Goal: Information Seeking & Learning: Learn about a topic

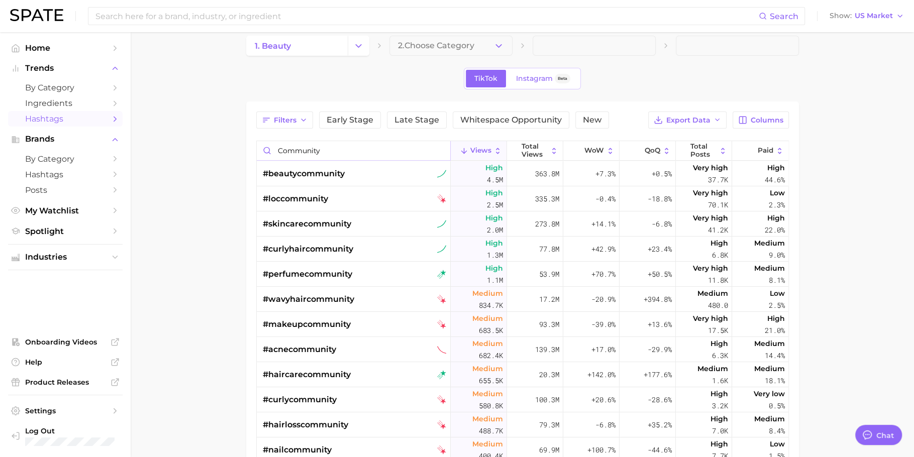
scroll to position [40, 0]
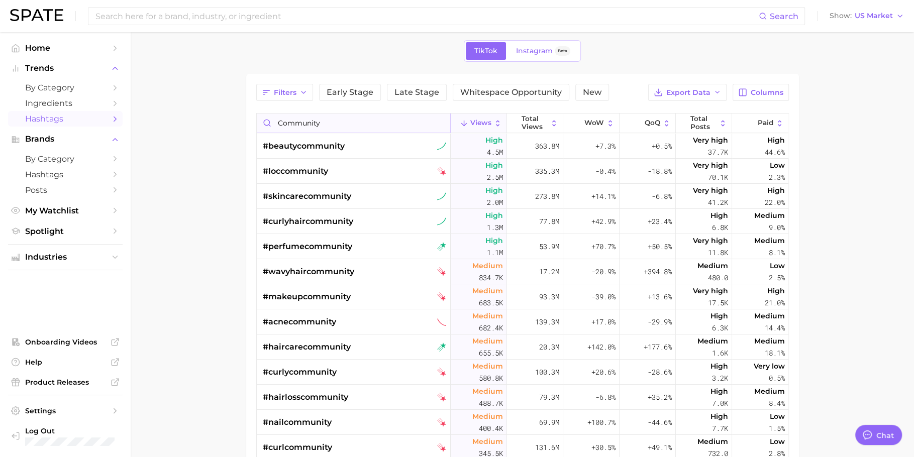
click at [318, 117] on input "community" at bounding box center [353, 123] width 193 height 19
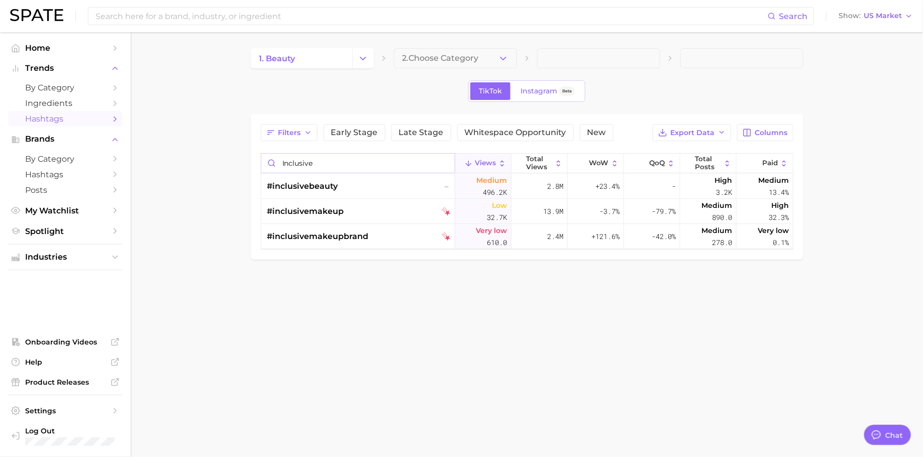
type input "inclusive"
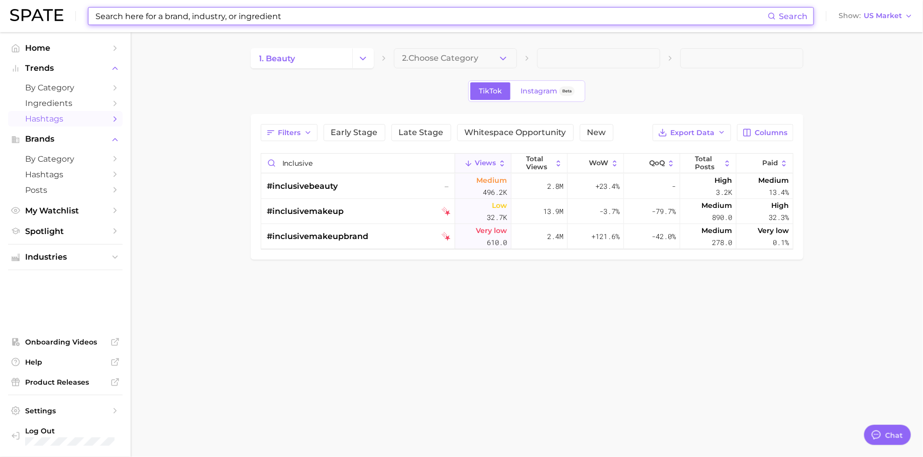
click at [383, 21] on input at bounding box center [430, 16] width 673 height 17
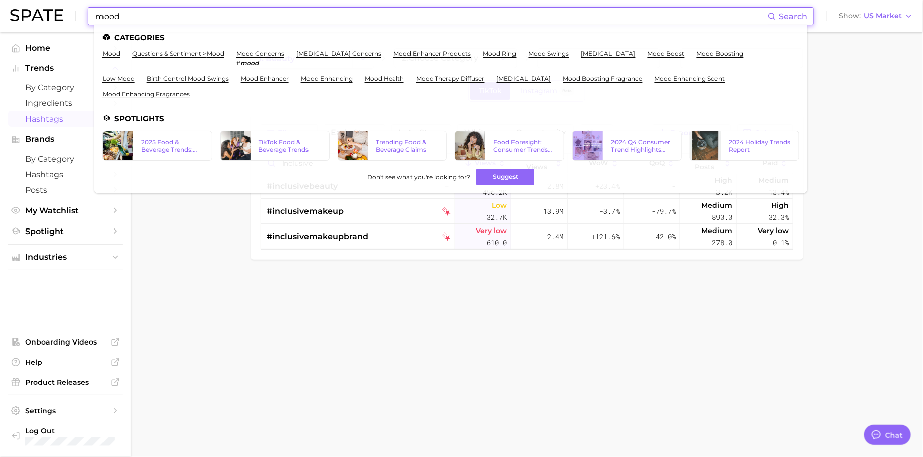
type input "mood"
click at [685, 54] on link "mood boost" at bounding box center [665, 54] width 37 height 8
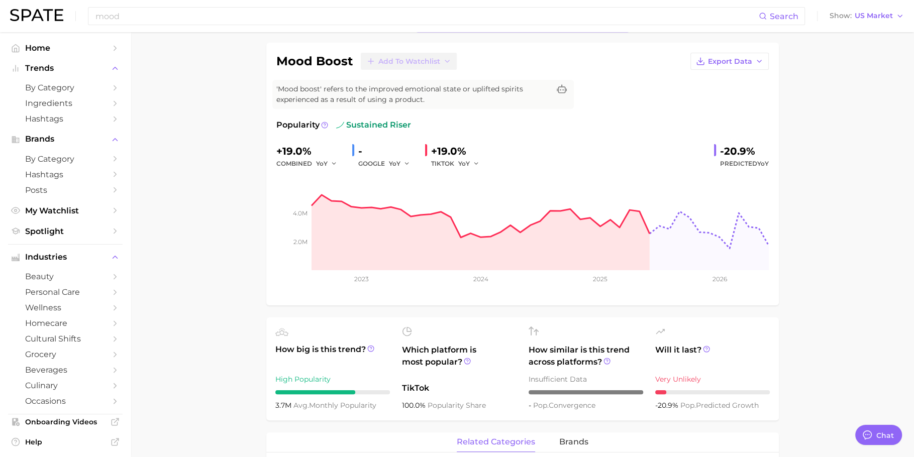
scroll to position [71, 0]
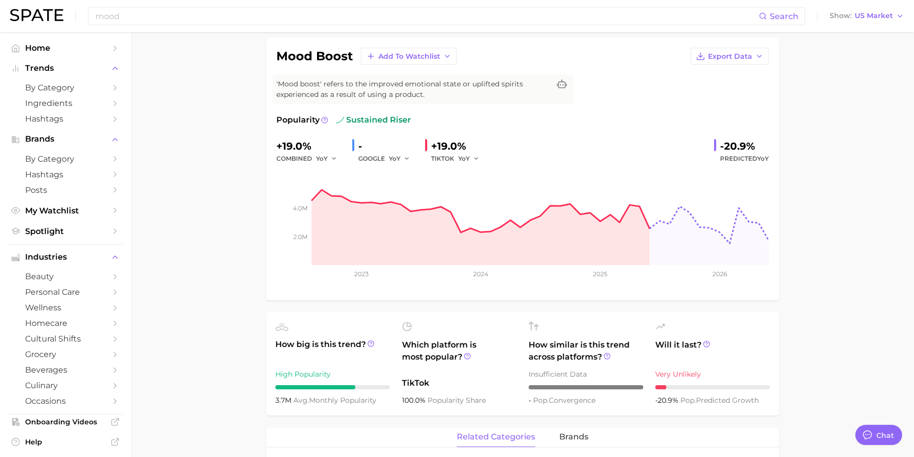
drag, startPoint x: 377, startPoint y: 399, endPoint x: 274, endPoint y: 397, distance: 103.0
click at [274, 397] on ul "How big is this trend? High Popularity 3.7m avg. monthly popularity Which platf…" at bounding box center [522, 363] width 512 height 103
copy div "3.7m avg. monthly popularity"
click at [323, 14] on input "mood" at bounding box center [426, 16] width 664 height 17
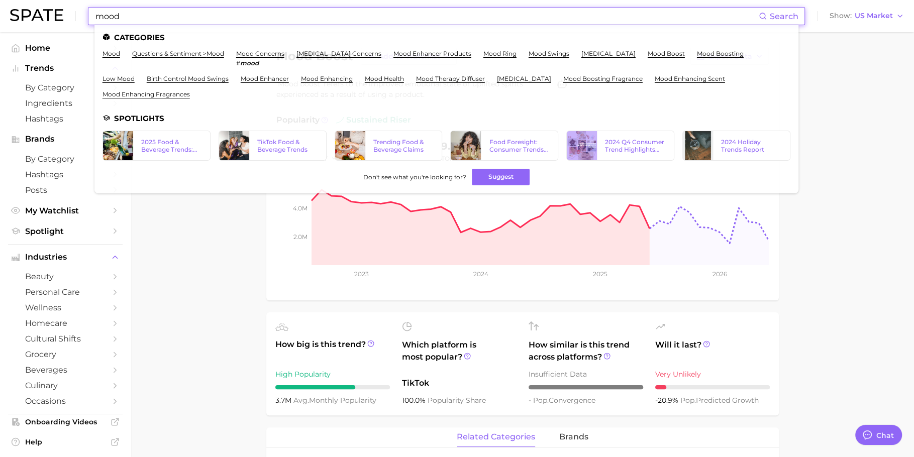
click at [323, 14] on input "mood" at bounding box center [426, 16] width 664 height 17
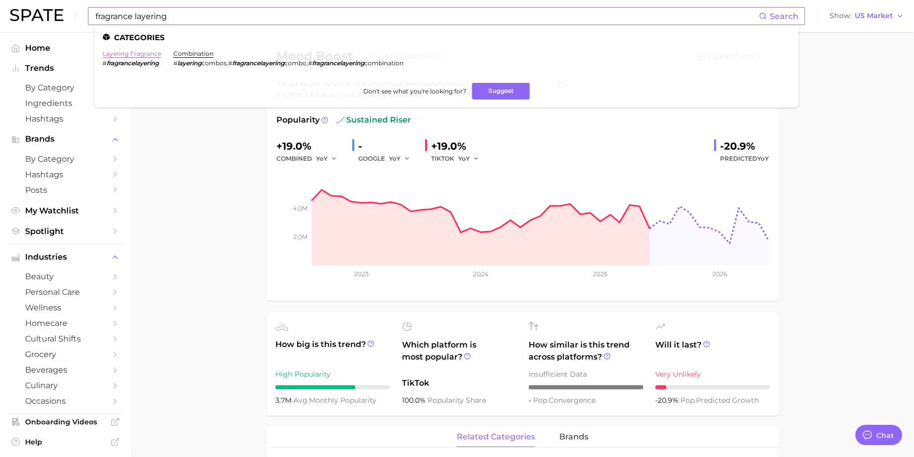
click at [138, 53] on link "layering fragrance" at bounding box center [131, 54] width 59 height 8
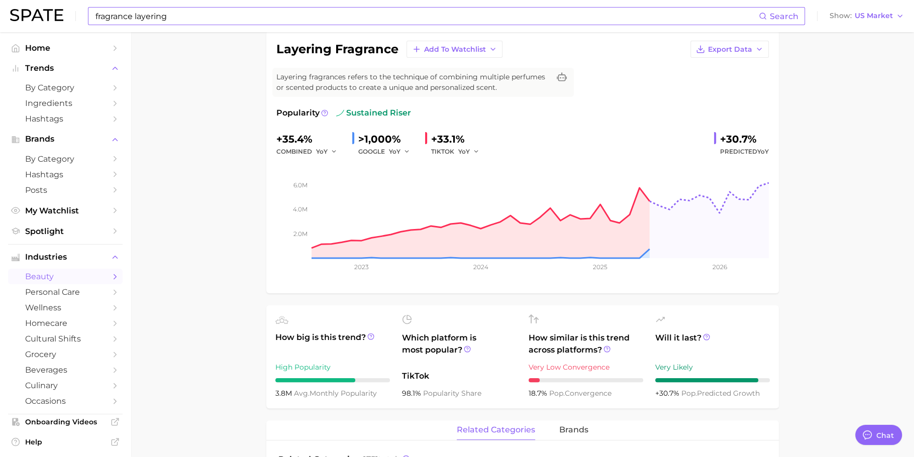
scroll to position [77, 0]
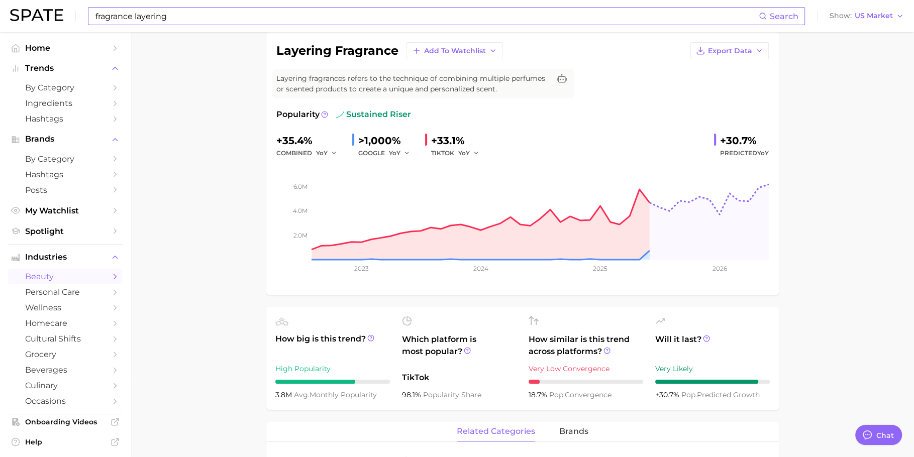
drag, startPoint x: 378, startPoint y: 393, endPoint x: 274, endPoint y: 392, distance: 104.0
click at [274, 393] on ul "How big is this trend? High Popularity 3.8m avg. monthly popularity Which platf…" at bounding box center [522, 358] width 512 height 103
copy div "3.8m avg. monthly popularity"
drag, startPoint x: 309, startPoint y: 139, endPoint x: 276, endPoint y: 139, distance: 32.6
click at [276, 139] on div "+35.4%" at bounding box center [310, 141] width 68 height 16
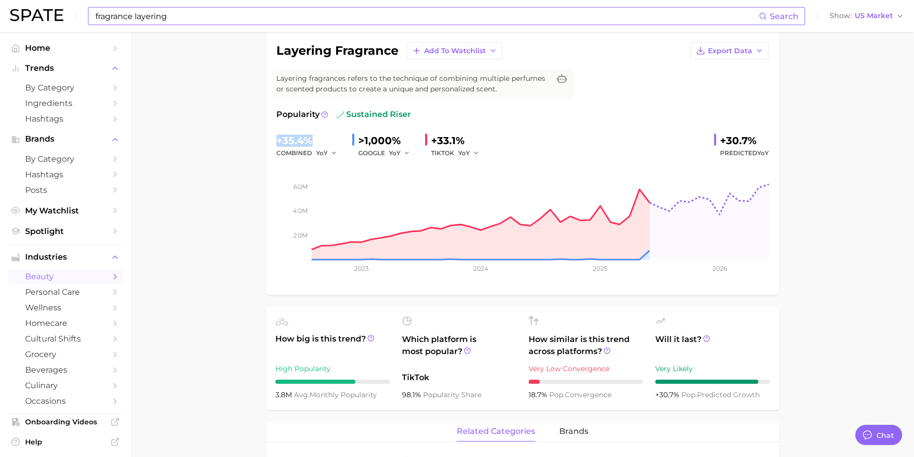
copy div "+35.4%"
click at [285, 18] on input "fragrance layering" at bounding box center [426, 16] width 664 height 17
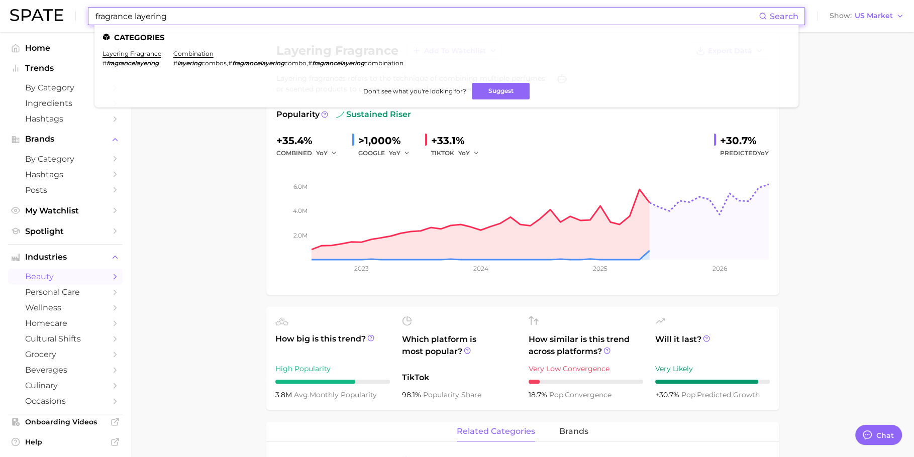
click at [285, 18] on input "fragrance layering" at bounding box center [426, 16] width 664 height 17
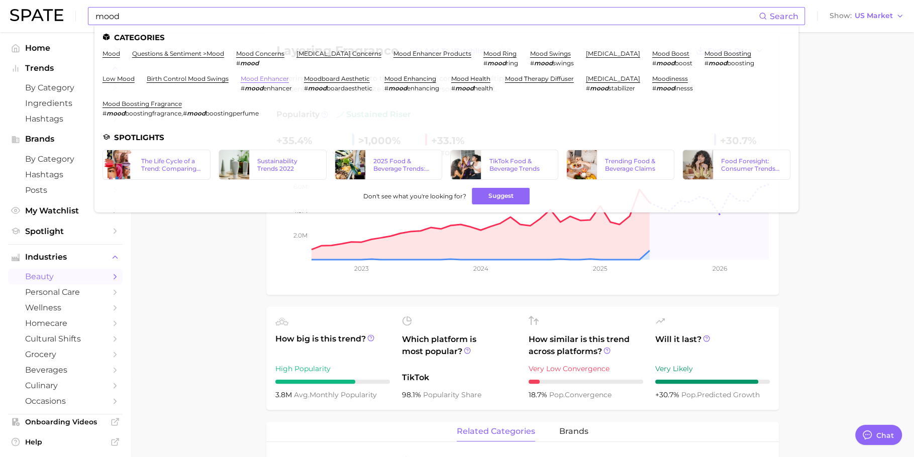
click at [289, 77] on link "mood enhancer" at bounding box center [265, 79] width 48 height 8
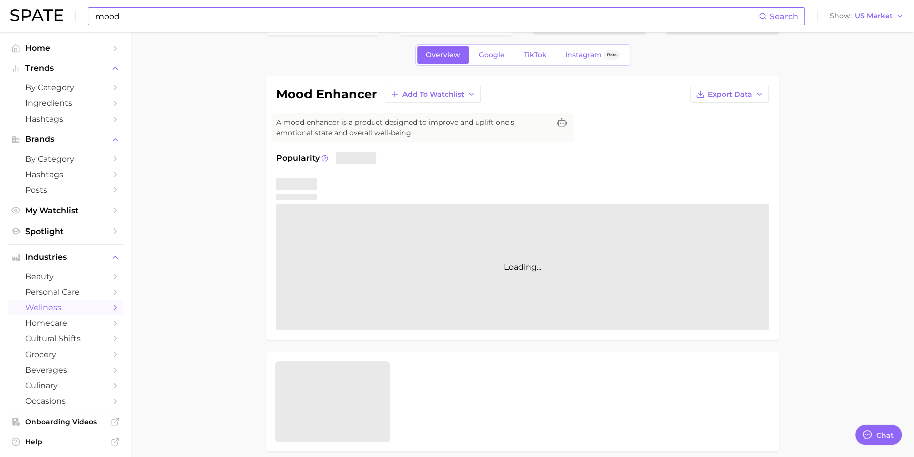
scroll to position [73, 0]
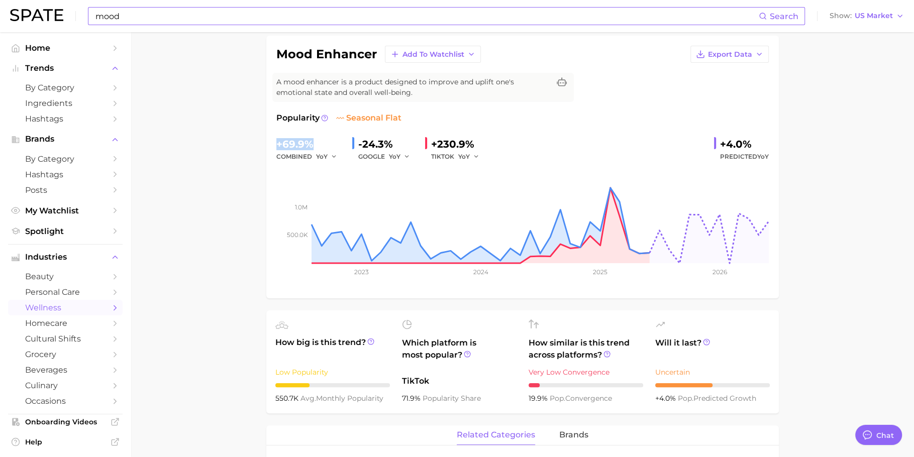
drag, startPoint x: 310, startPoint y: 143, endPoint x: 269, endPoint y: 143, distance: 41.2
click at [269, 143] on div "mood enhancer Add to Watchlist Export Data A mood enhancer is a product designe…" at bounding box center [522, 167] width 512 height 263
copy div "+69.9%"
click at [265, 15] on input "mood" at bounding box center [426, 16] width 664 height 17
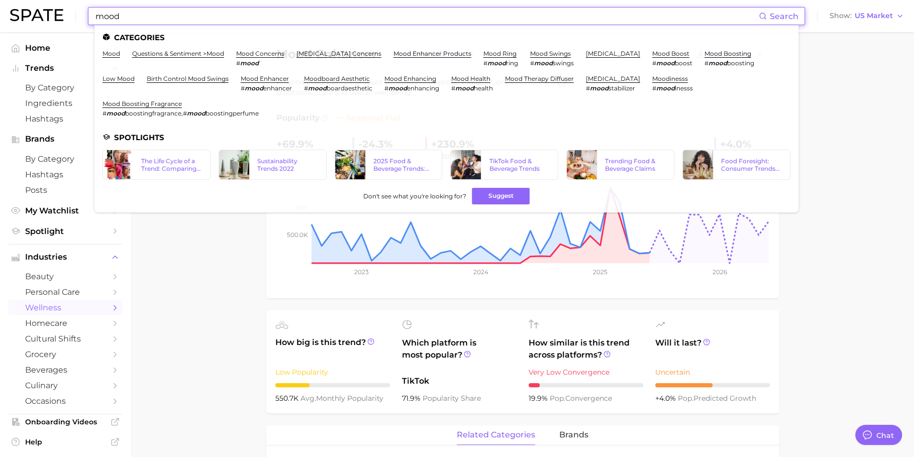
click at [265, 15] on input "mood" at bounding box center [426, 16] width 664 height 17
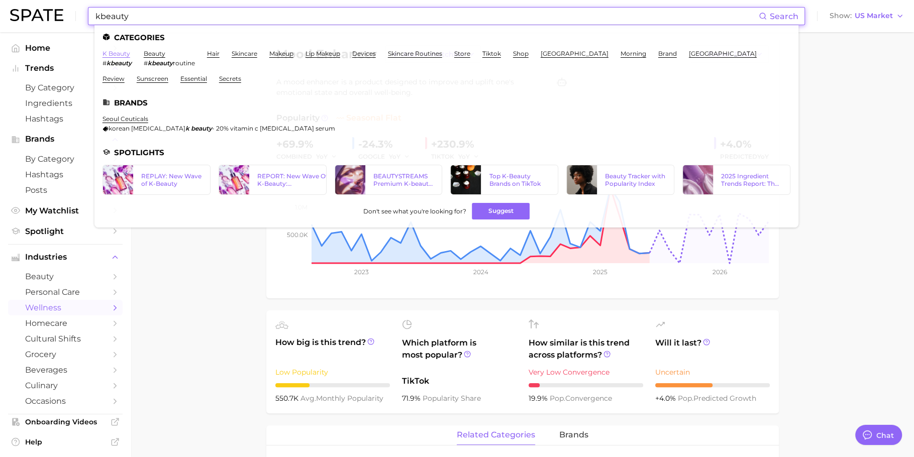
click at [117, 55] on link "k beauty" at bounding box center [116, 54] width 28 height 8
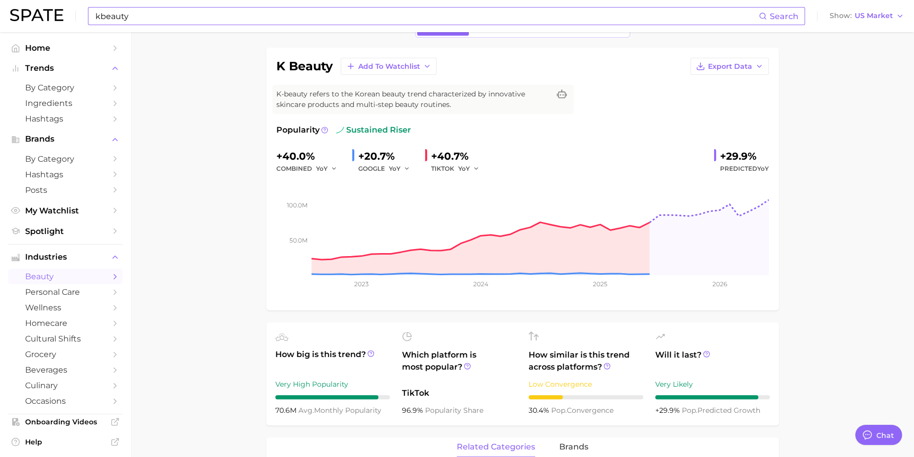
scroll to position [64, 0]
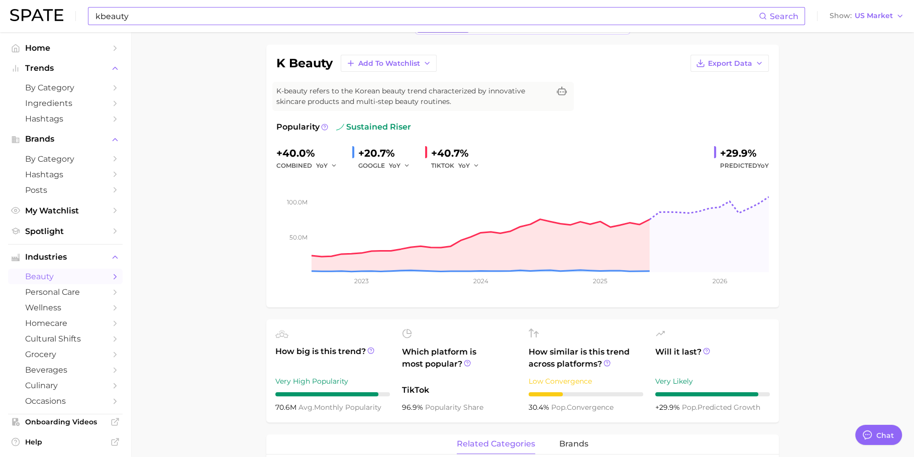
drag, startPoint x: 380, startPoint y: 409, endPoint x: 274, endPoint y: 407, distance: 106.0
click at [274, 407] on ul "How big is this trend? Very High Popularity 70.6m avg. monthly popularity Which…" at bounding box center [522, 370] width 512 height 103
copy div "70.6m avg. monthly popularity"
click at [292, 15] on input "kbeauty" at bounding box center [426, 16] width 664 height 17
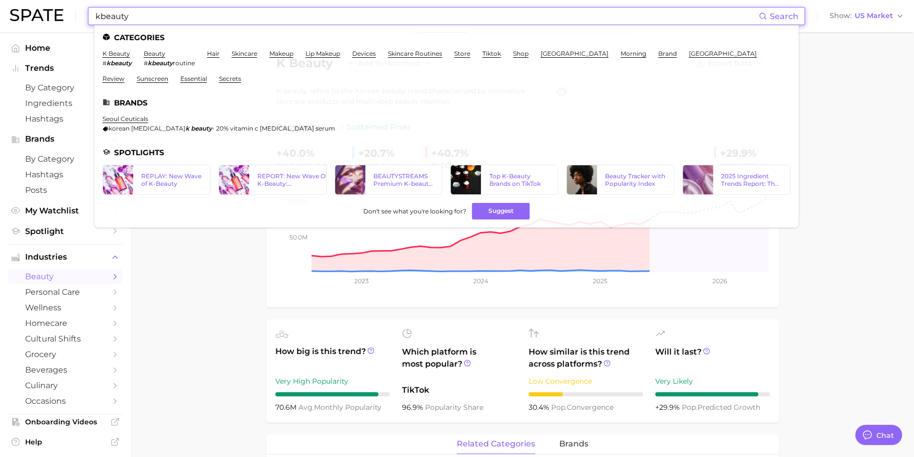
click at [292, 15] on input "kbeauty" at bounding box center [426, 16] width 664 height 17
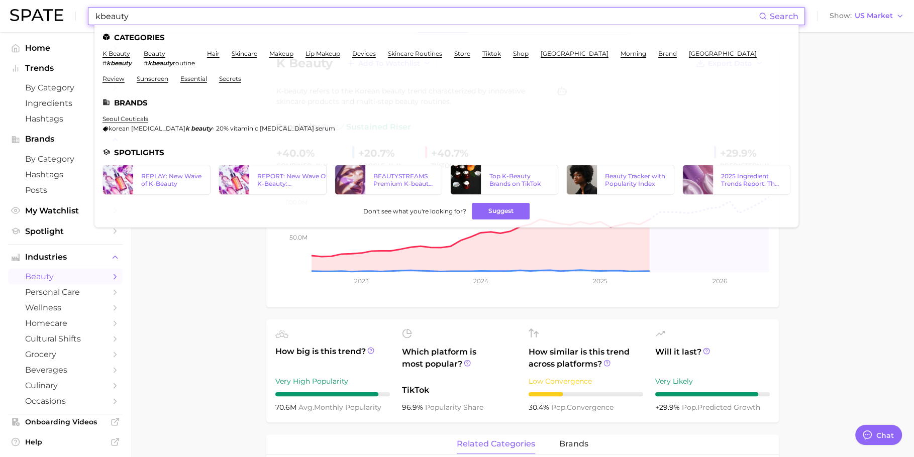
click at [268, 23] on input "kbeauty" at bounding box center [426, 16] width 664 height 17
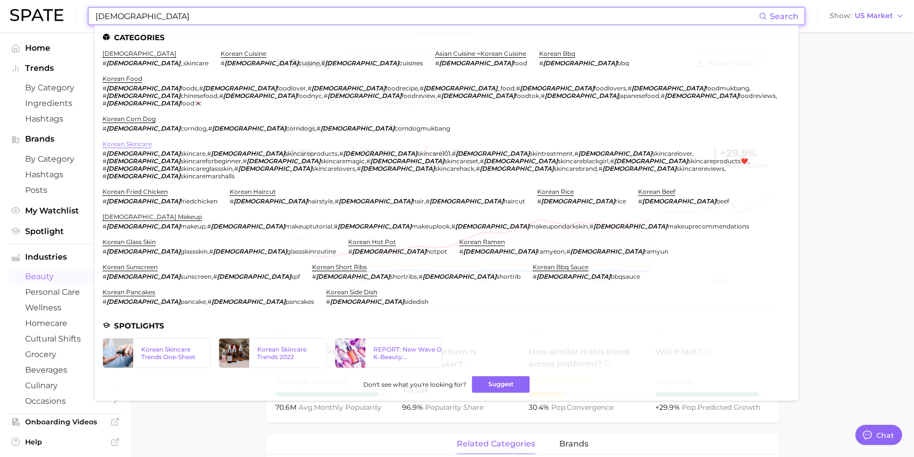
click at [136, 140] on link "korean skincare" at bounding box center [126, 144] width 49 height 8
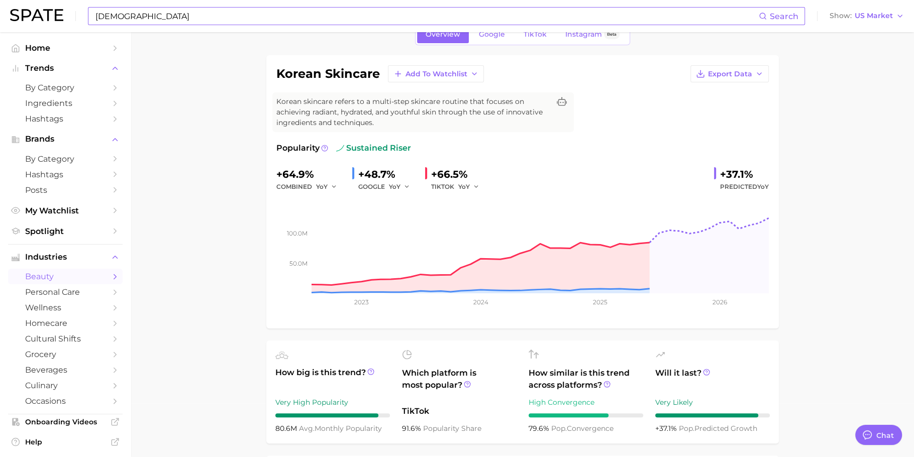
scroll to position [52, 0]
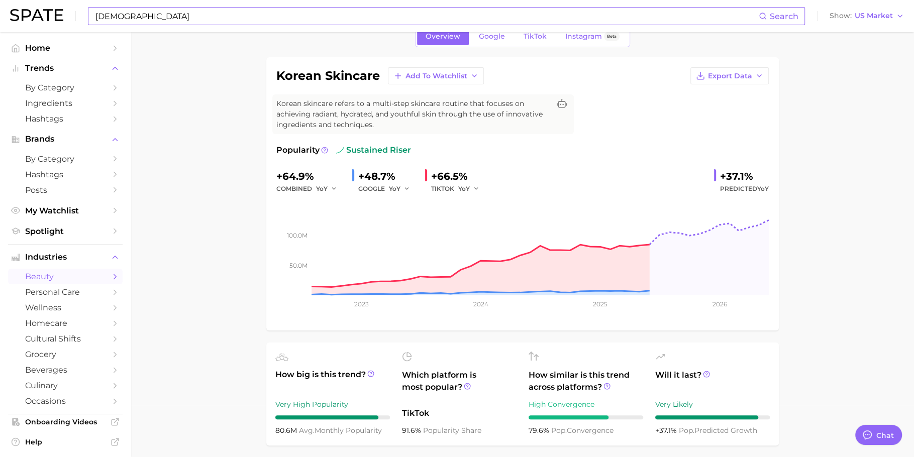
drag, startPoint x: 384, startPoint y: 429, endPoint x: 273, endPoint y: 429, distance: 111.0
click at [273, 429] on ul "How big is this trend? Very High Popularity 80.6m avg. monthly popularity Which…" at bounding box center [522, 394] width 512 height 103
copy div "80.6m avg. monthly popularity"
drag, startPoint x: 304, startPoint y: 176, endPoint x: 282, endPoint y: 176, distance: 22.1
click at [282, 176] on div "+64.9%" at bounding box center [310, 176] width 68 height 16
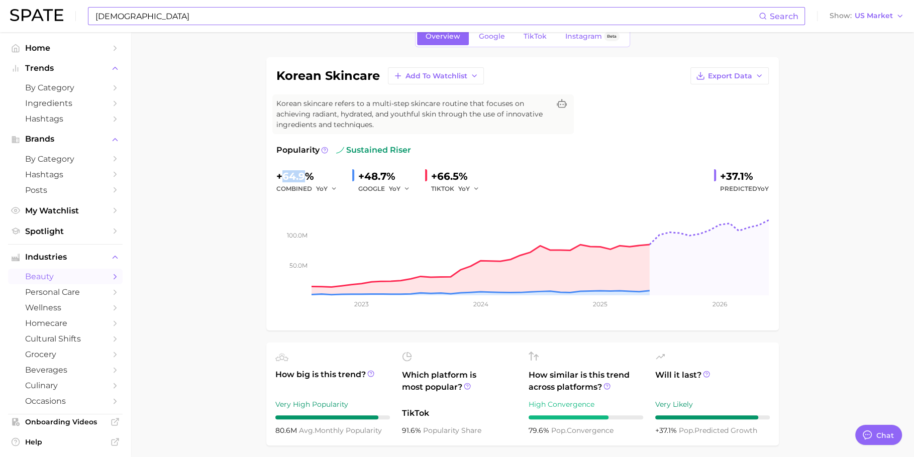
copy div "64.9"
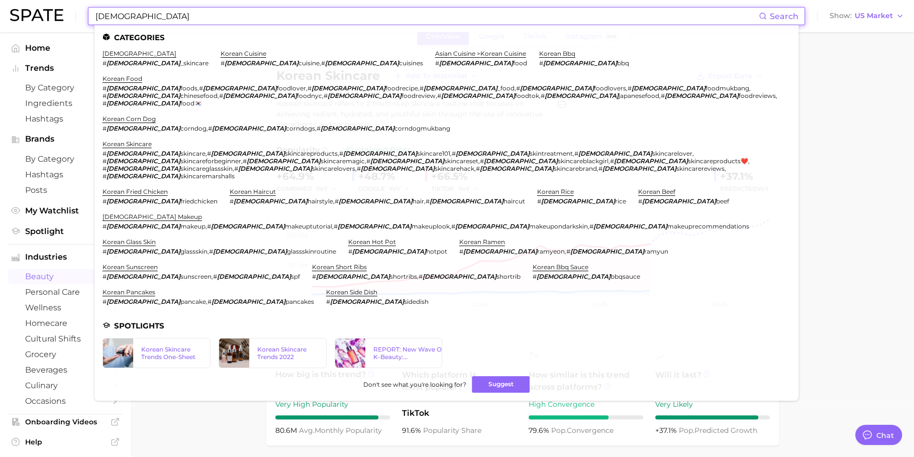
click at [280, 16] on input "[DEMOGRAPHIC_DATA]" at bounding box center [426, 16] width 664 height 17
click at [158, 263] on link "korean sunscreen" at bounding box center [129, 267] width 55 height 8
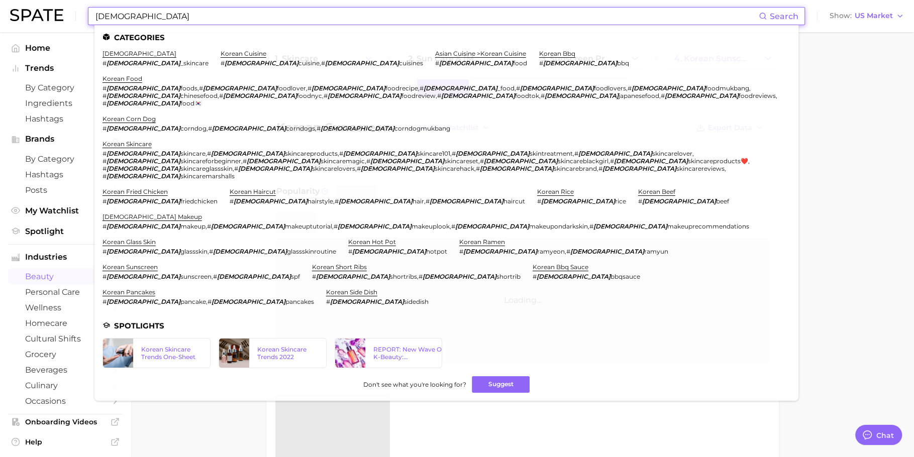
click at [224, 17] on input "[DEMOGRAPHIC_DATA]" at bounding box center [426, 16] width 664 height 17
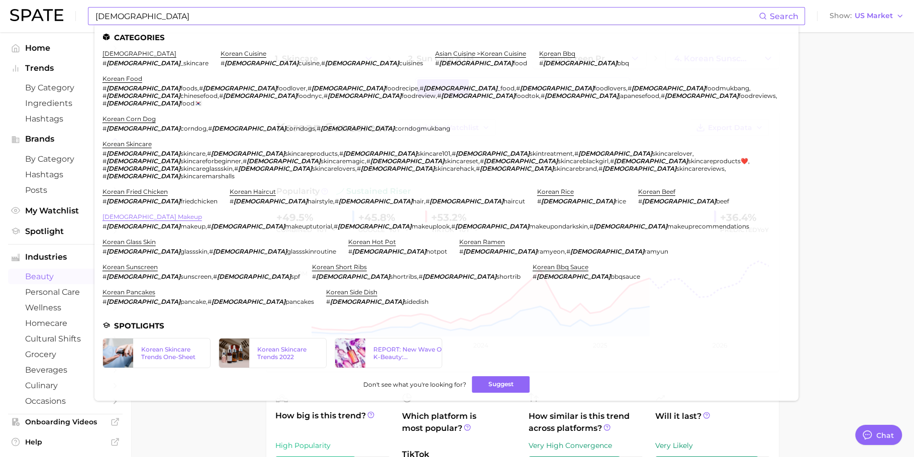
click at [135, 213] on link "[DEMOGRAPHIC_DATA] makeup" at bounding box center [151, 217] width 99 height 8
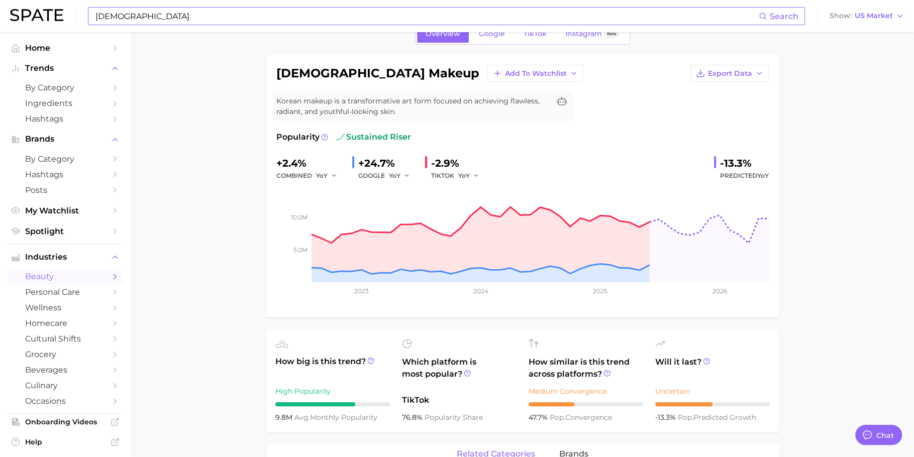
scroll to position [57, 0]
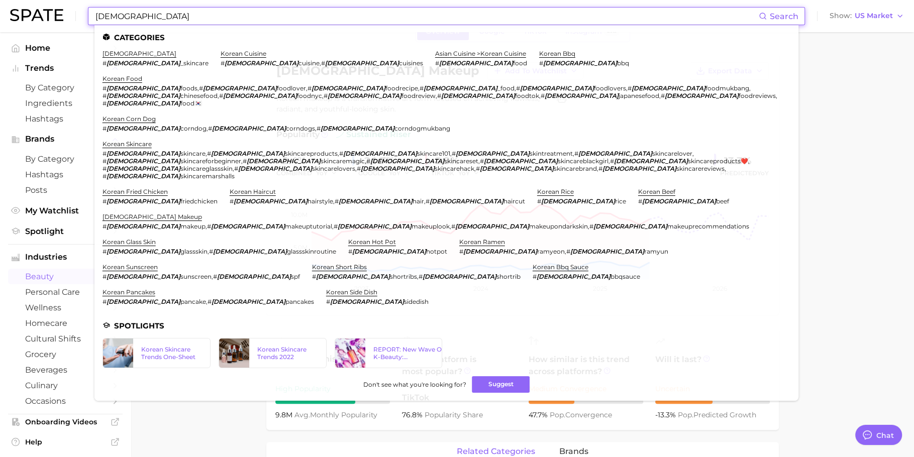
click at [217, 20] on input "[DEMOGRAPHIC_DATA]" at bounding box center [426, 16] width 664 height 17
click at [200, 18] on input "[DEMOGRAPHIC_DATA]" at bounding box center [426, 16] width 664 height 17
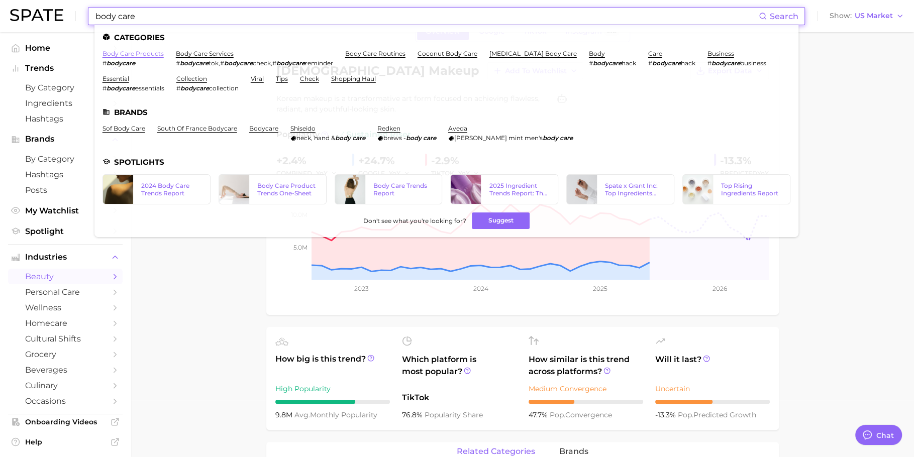
type input "body care"
click at [136, 55] on link "body care products" at bounding box center [132, 54] width 61 height 8
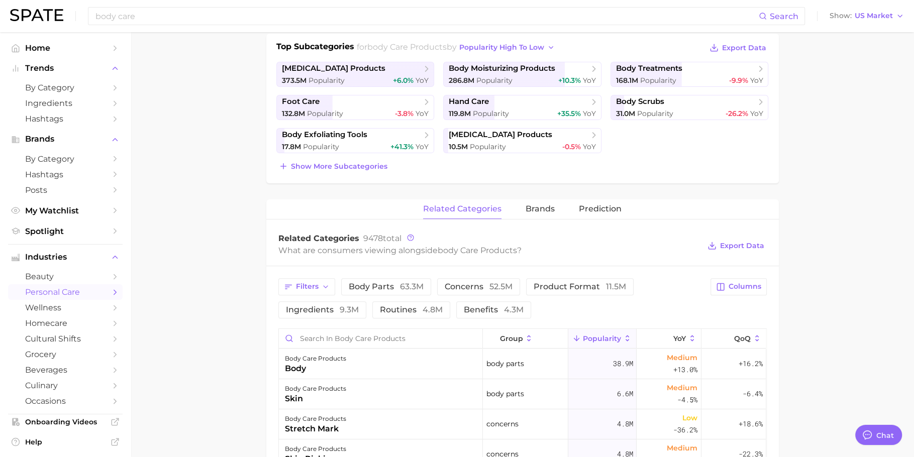
scroll to position [248, 0]
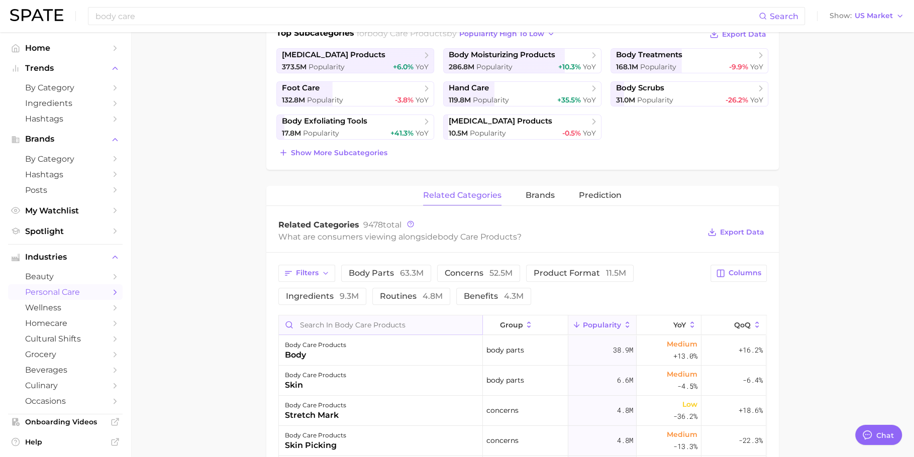
click at [306, 325] on input "Search in body care products" at bounding box center [380, 324] width 203 height 19
type input "[DEMOGRAPHIC_DATA]"
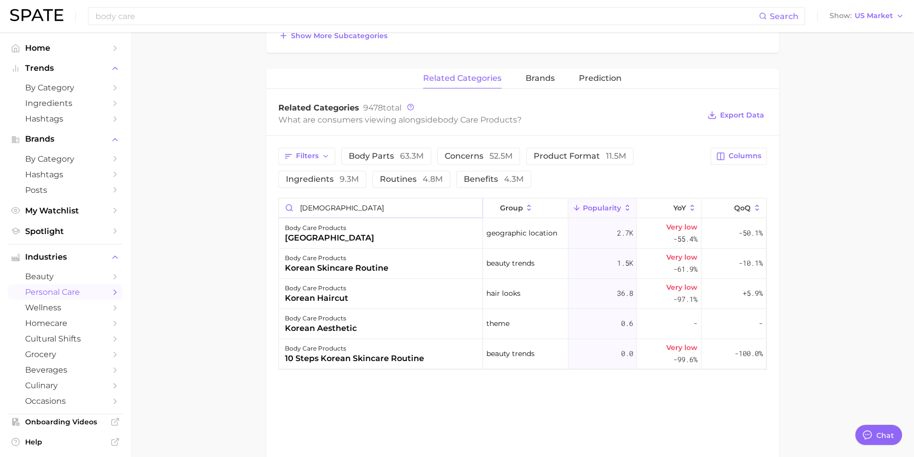
scroll to position [367, 0]
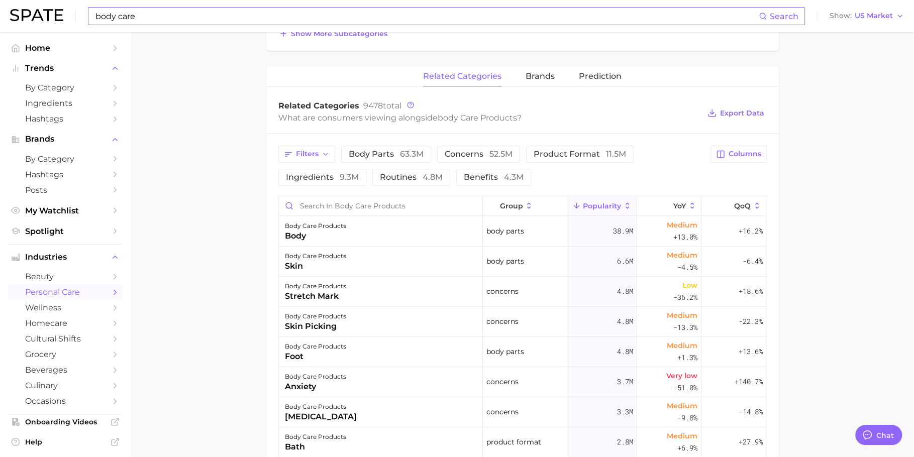
click at [252, 21] on input "body care" at bounding box center [426, 16] width 664 height 17
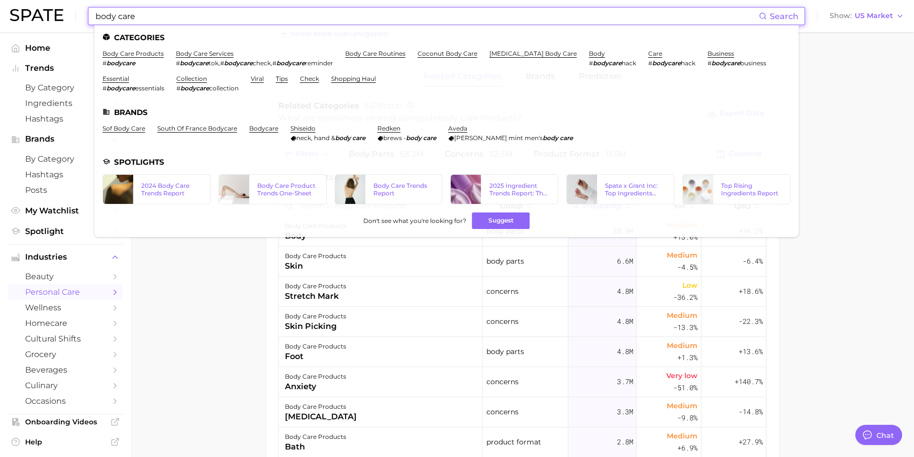
click at [252, 21] on input "body care" at bounding box center [426, 16] width 664 height 17
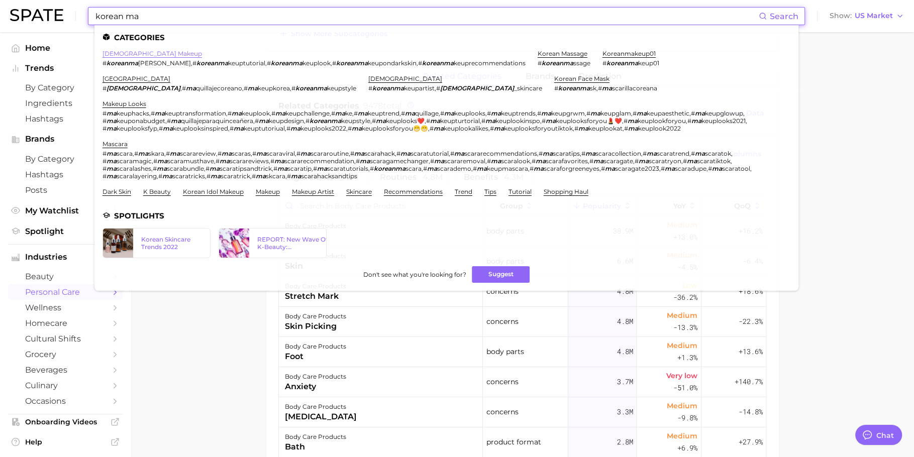
type input "korean ma"
click at [131, 55] on link "[DEMOGRAPHIC_DATA] makeup" at bounding box center [151, 54] width 99 height 8
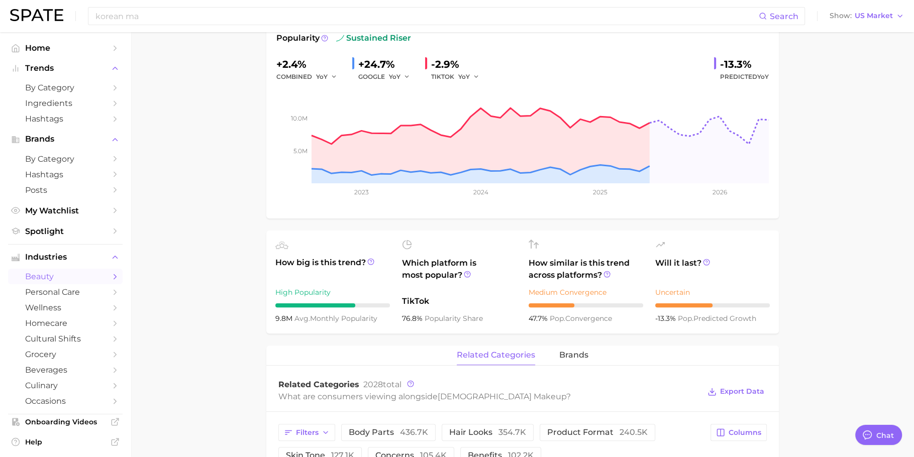
scroll to position [167, 0]
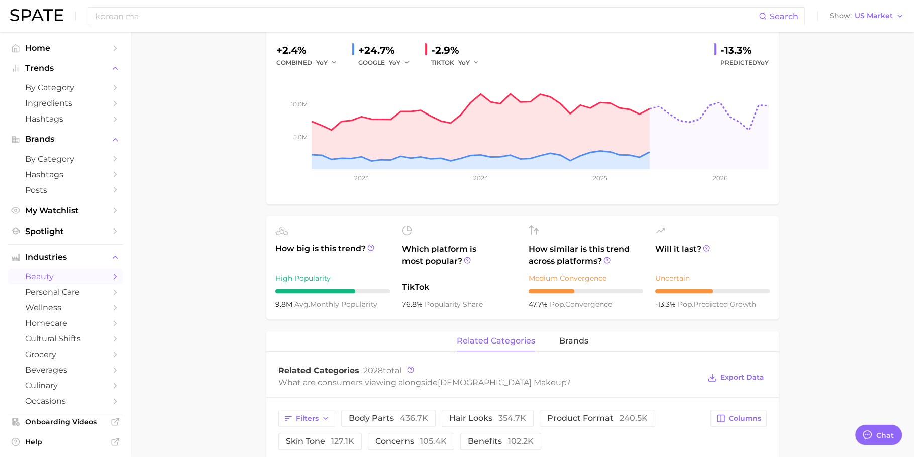
drag, startPoint x: 381, startPoint y: 303, endPoint x: 272, endPoint y: 302, distance: 109.0
click at [272, 302] on ul "How big is this trend? High Popularity 9.8m avg. monthly popularity Which platf…" at bounding box center [522, 267] width 512 height 103
copy div "9.8m avg. monthly popularity"
click at [224, 23] on input "korean ma" at bounding box center [426, 16] width 664 height 17
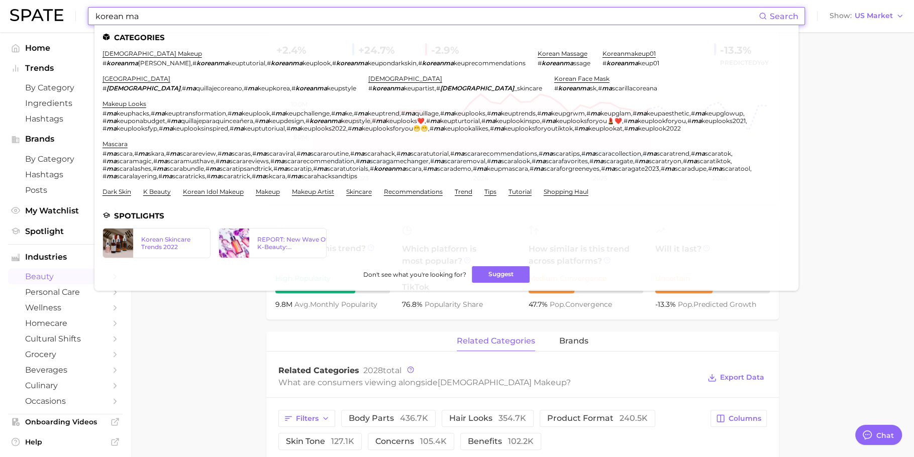
click at [224, 23] on input "korean ma" at bounding box center [426, 16] width 664 height 17
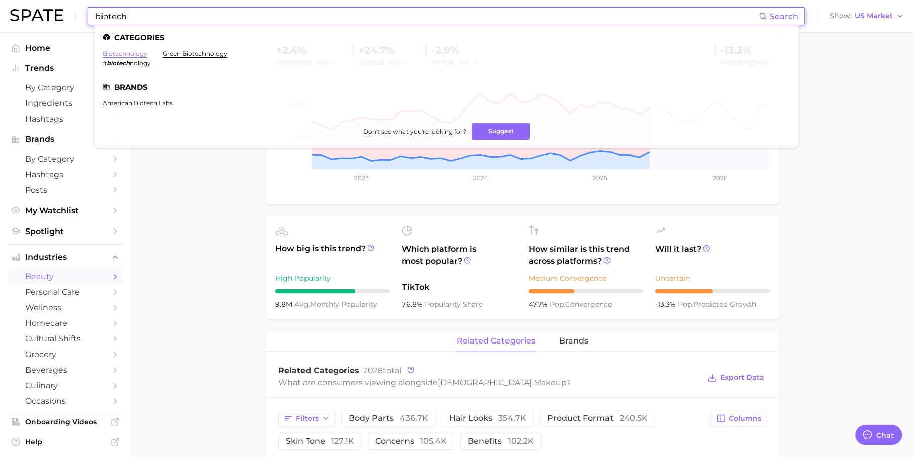
click at [135, 53] on link "biotechnology" at bounding box center [124, 54] width 45 height 8
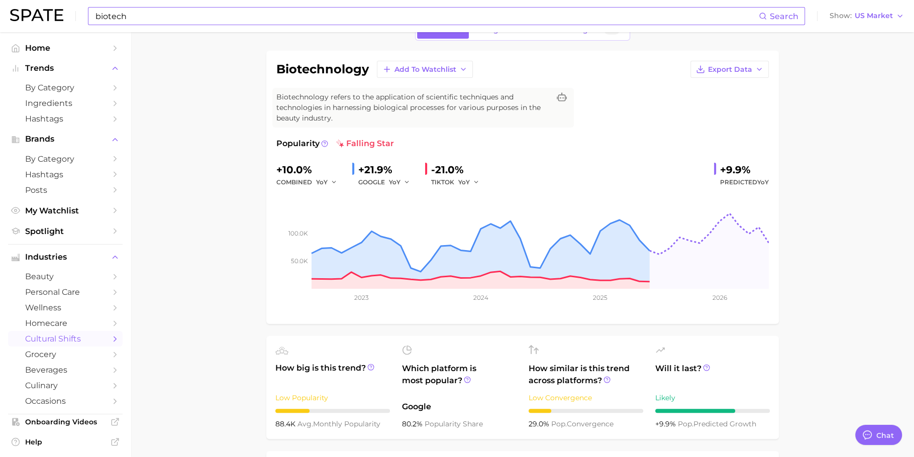
scroll to position [53, 0]
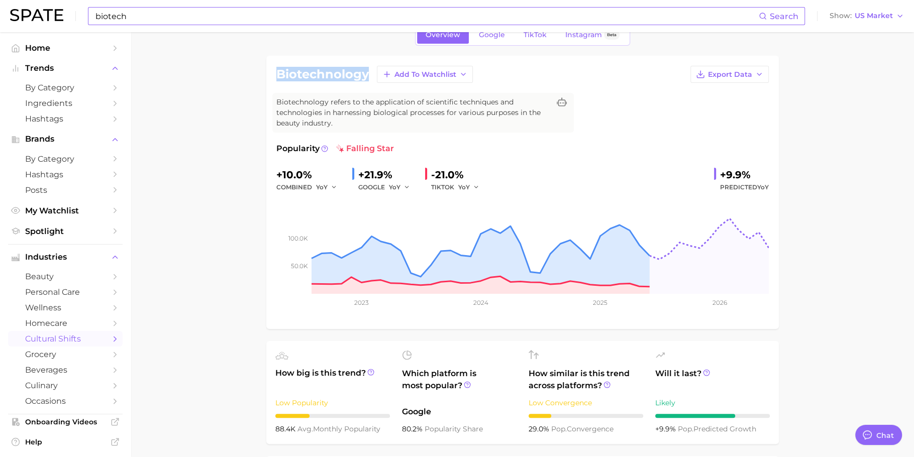
drag, startPoint x: 367, startPoint y: 70, endPoint x: 265, endPoint y: 67, distance: 102.5
copy h1 "biotechnology"
drag, startPoint x: 308, startPoint y: 171, endPoint x: 250, endPoint y: 171, distance: 57.8
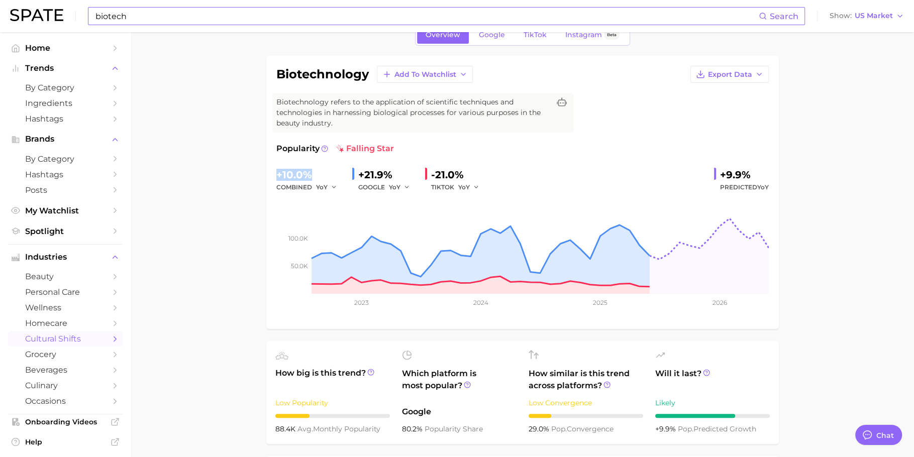
copy div "+10.0%"
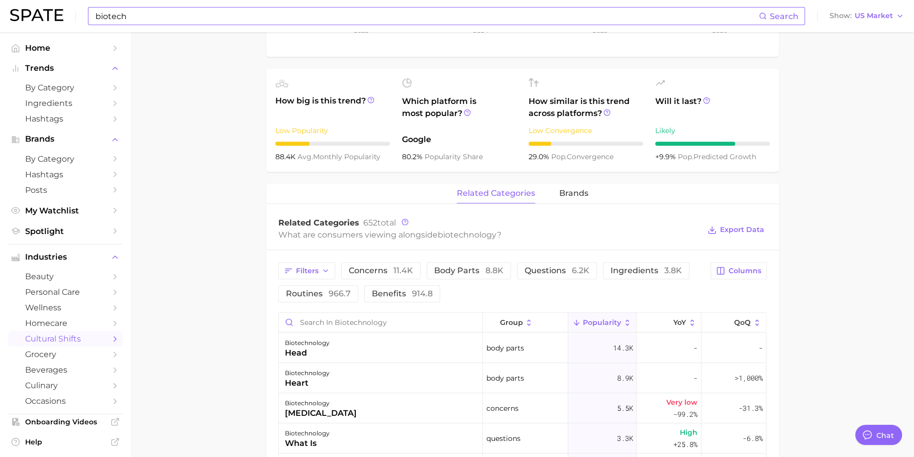
scroll to position [355, 0]
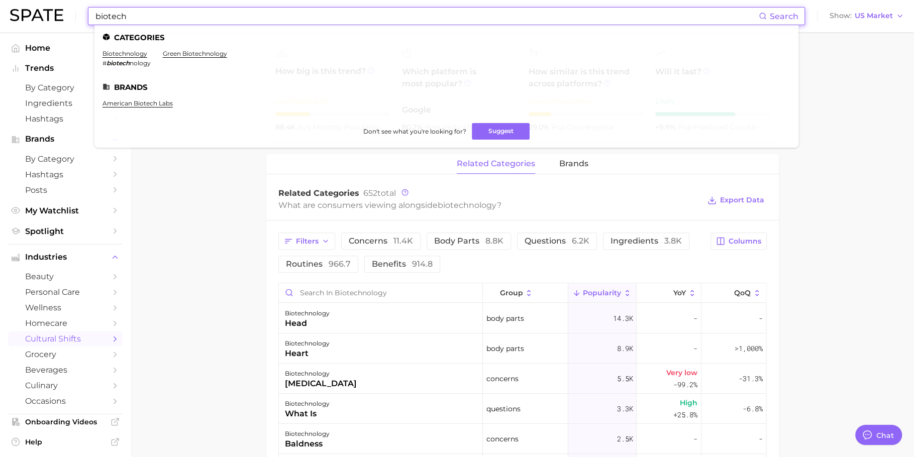
click at [245, 13] on input "biotech" at bounding box center [426, 16] width 664 height 17
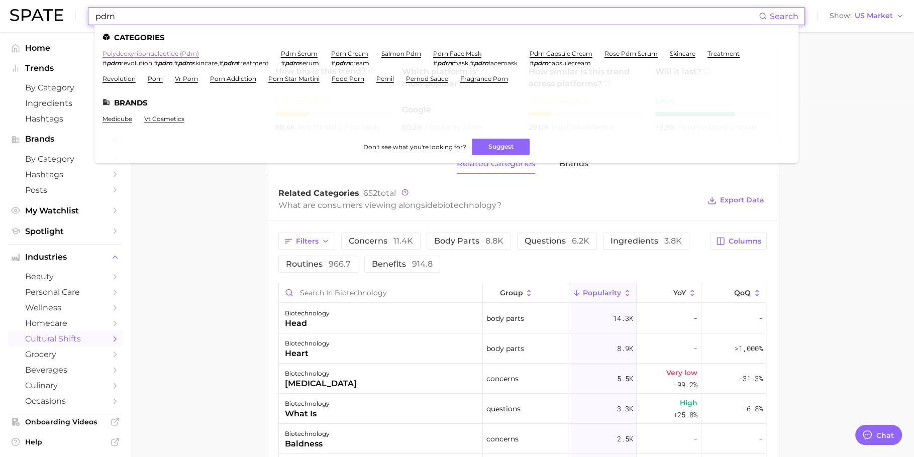
type input "pdrn"
click at [162, 56] on link "polydeoxyribonucleotide (pdrn)" at bounding box center [150, 54] width 96 height 8
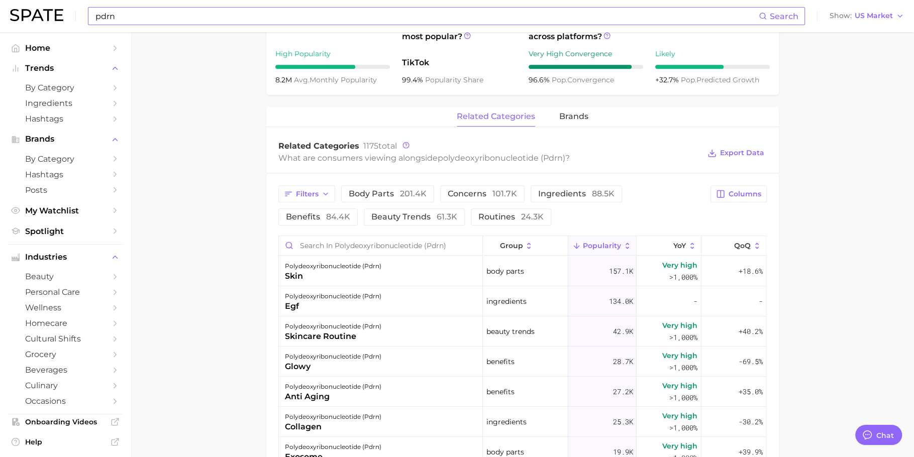
scroll to position [450, 0]
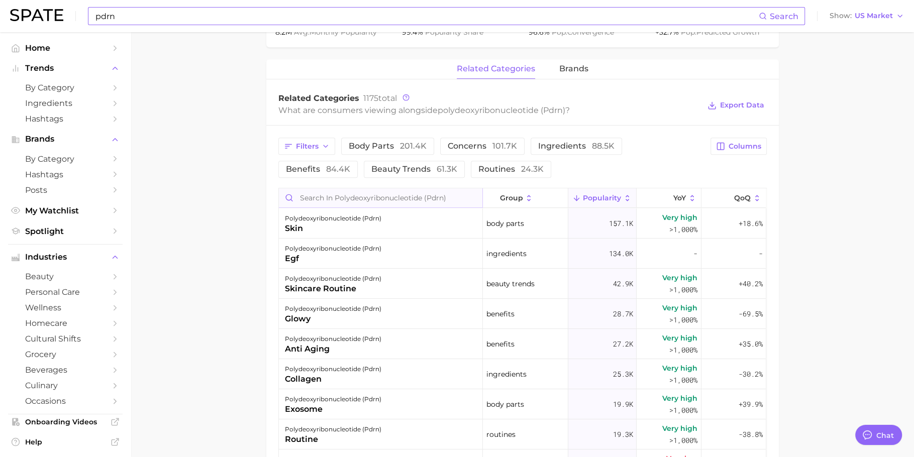
click at [355, 195] on input "Search in polydeoxyribonucleotide (pdrn)" at bounding box center [380, 197] width 203 height 19
type input "plant"
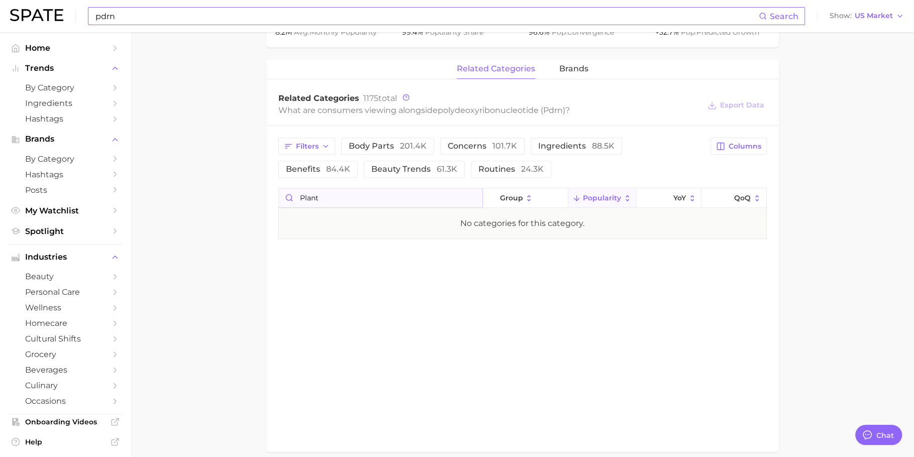
click at [337, 200] on input "plant" at bounding box center [380, 197] width 203 height 19
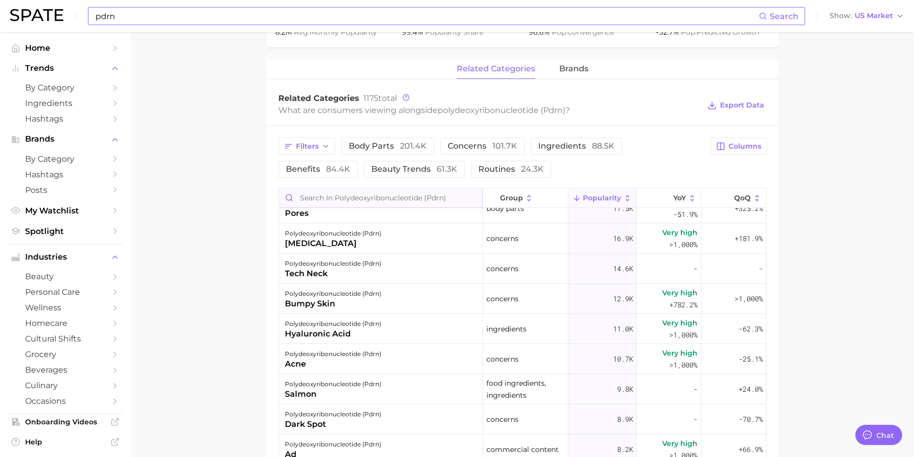
scroll to position [258, 0]
click at [253, 11] on input "pdrn" at bounding box center [426, 16] width 664 height 17
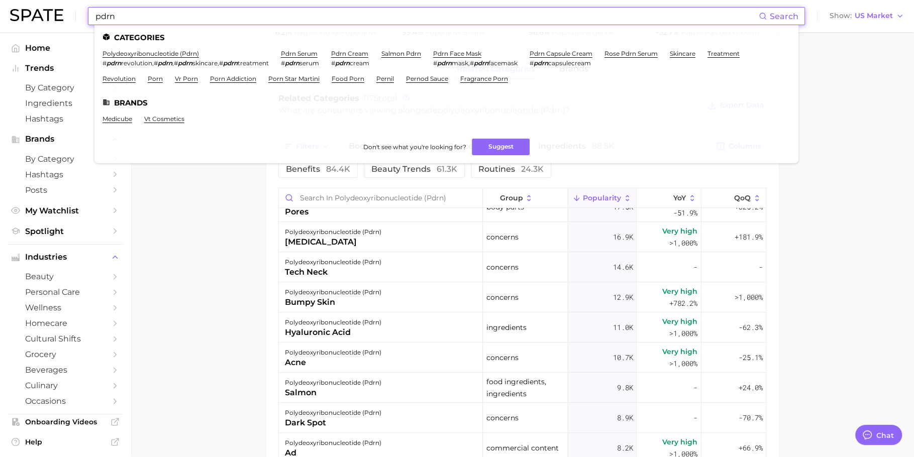
click at [253, 11] on input "pdrn" at bounding box center [426, 16] width 664 height 17
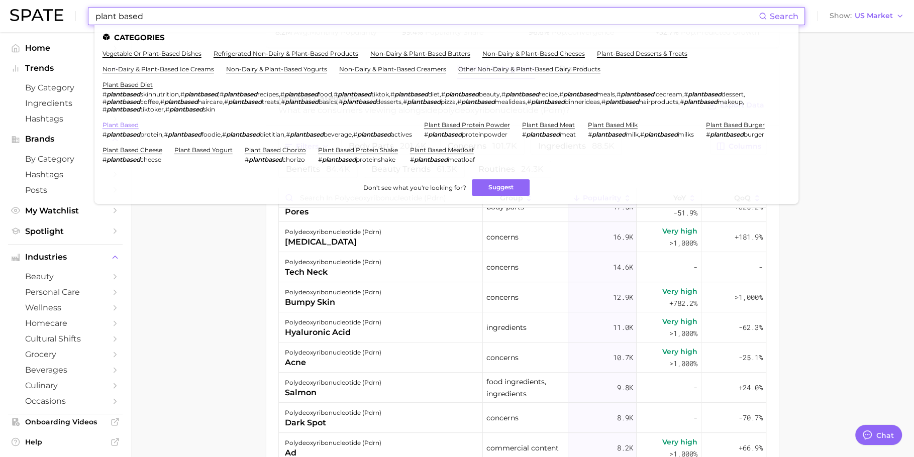
click at [132, 127] on link "plant based" at bounding box center [120, 125] width 36 height 8
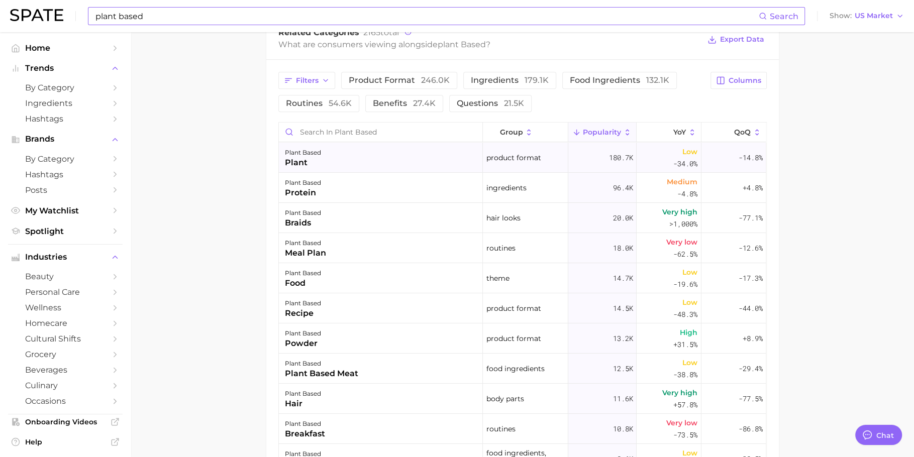
scroll to position [502, 0]
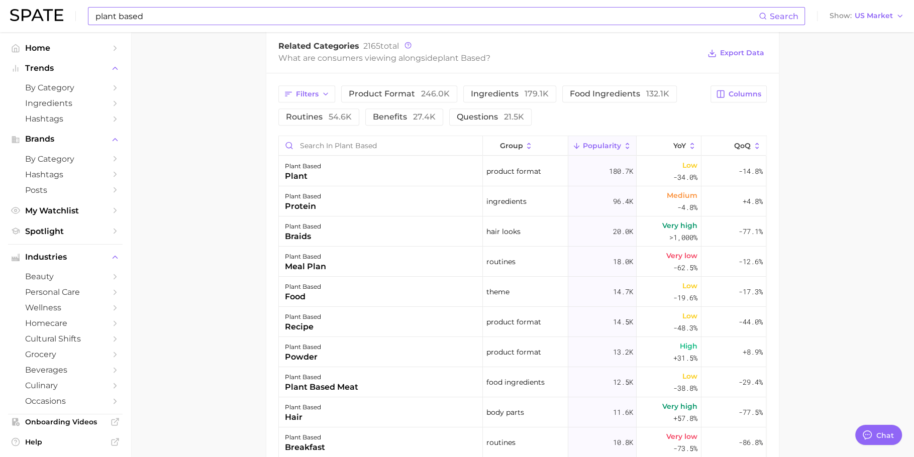
click at [318, 82] on div "Filters product format 246.0k ingredients 179.1k food ingredients 132.1k routin…" at bounding box center [522, 338] width 512 height 531
click at [318, 83] on div "Filters product format 246.0k ingredients 179.1k food ingredients 132.1k routin…" at bounding box center [522, 338] width 512 height 531
click at [318, 88] on button "Filters" at bounding box center [306, 93] width 57 height 17
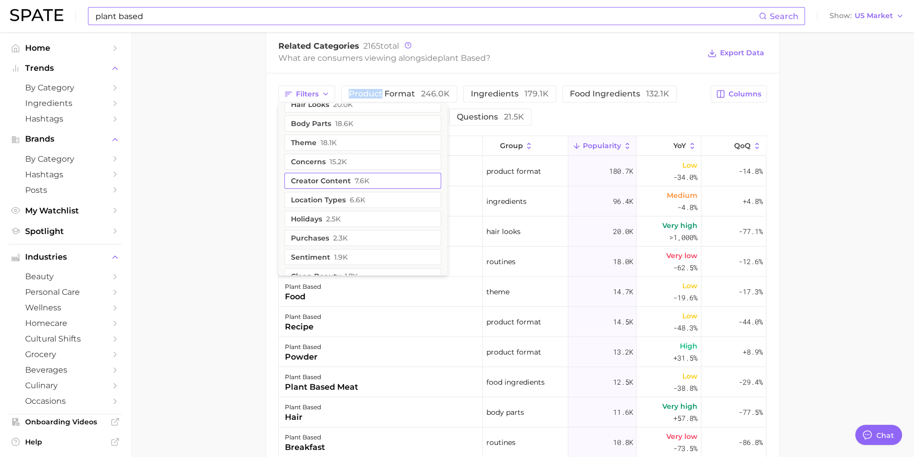
scroll to position [14, 0]
click at [303, 17] on input "plant based" at bounding box center [426, 16] width 664 height 17
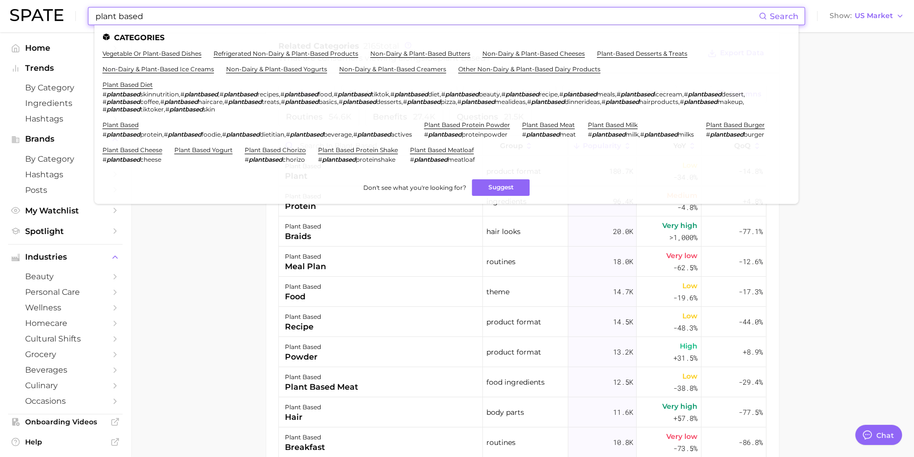
click at [303, 17] on input "plant based" at bounding box center [426, 16] width 664 height 17
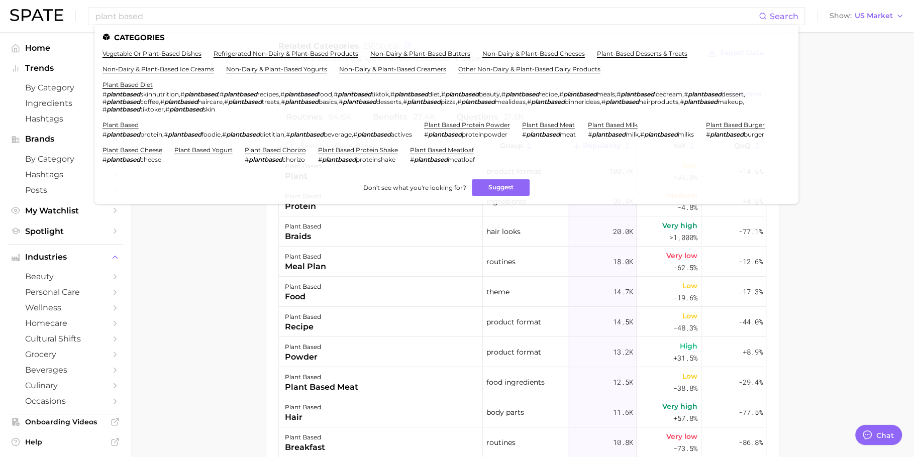
click at [213, 241] on main "plant based Overview Google TikTok Instagram Beta plant based Add to Watchlist …" at bounding box center [522, 92] width 783 height 1125
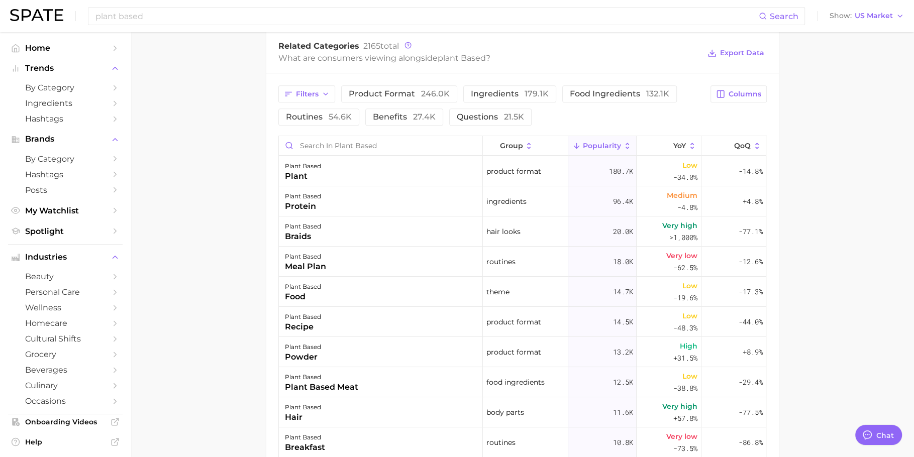
click at [309, 102] on div "Filters product format 246.0k ingredients 179.1k food ingredients 132.1k routin…" at bounding box center [491, 105] width 426 height 40
click at [312, 90] on span "Filters" at bounding box center [307, 94] width 23 height 9
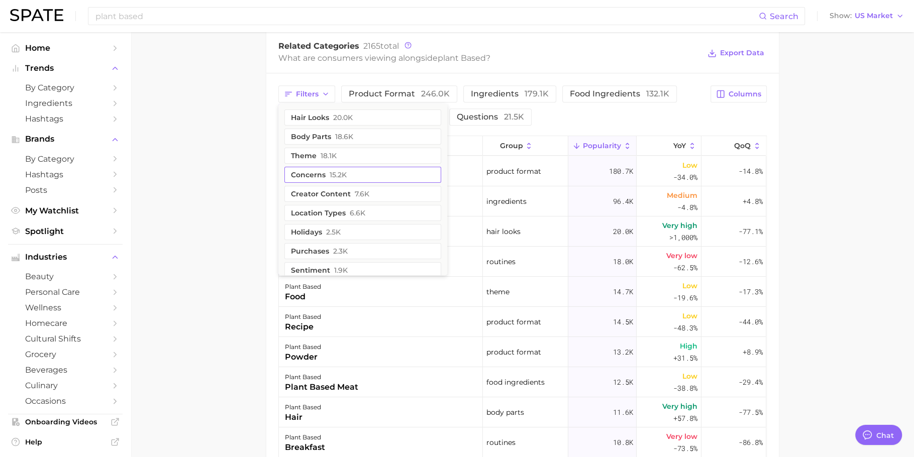
scroll to position [15, 0]
click at [233, 153] on main "plant based Overview Google TikTok Instagram Beta plant based Add to Watchlist …" at bounding box center [522, 92] width 783 height 1125
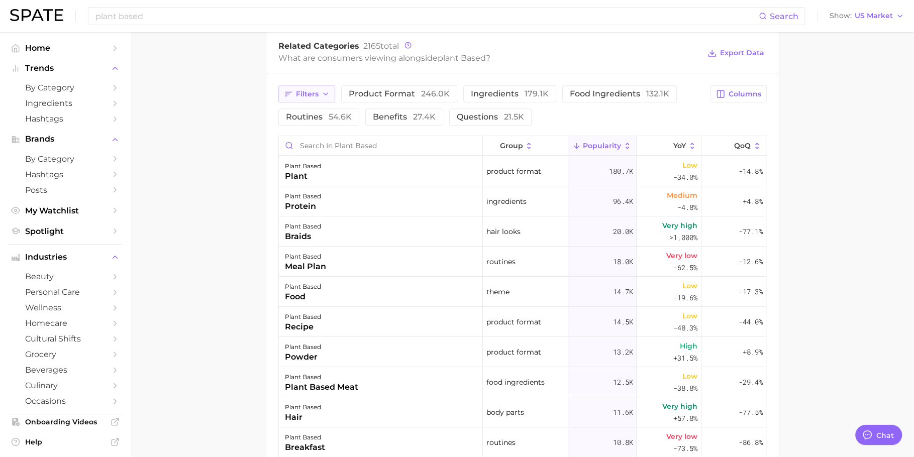
click at [319, 91] on button "Filters" at bounding box center [306, 93] width 57 height 17
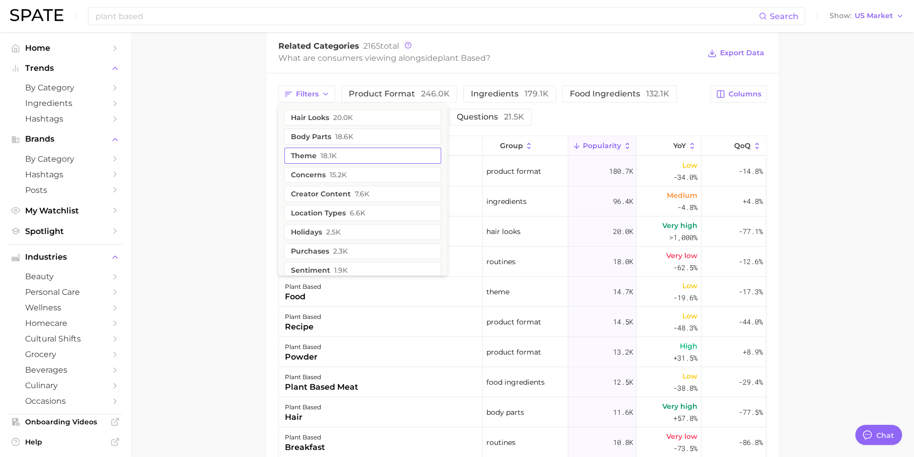
click at [330, 156] on span "18.1k" at bounding box center [328, 156] width 16 height 8
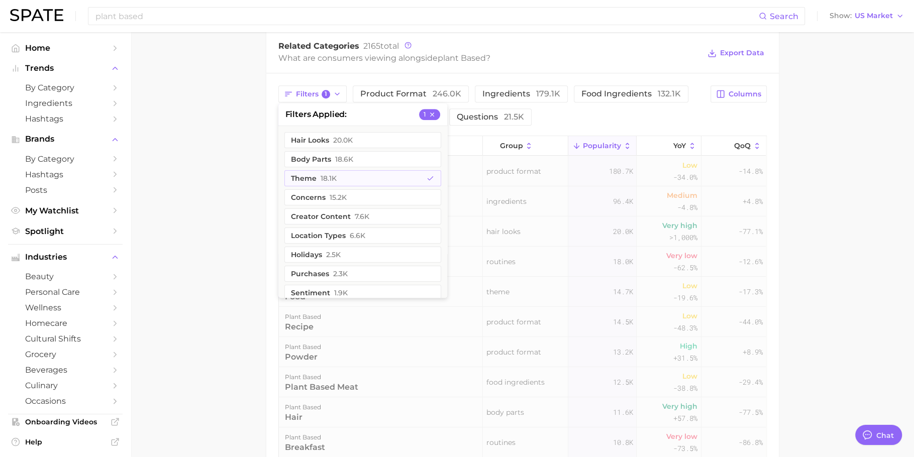
click at [225, 161] on main "plant based Overview Google TikTok Instagram Beta plant based Add to Watchlist …" at bounding box center [522, 92] width 783 height 1125
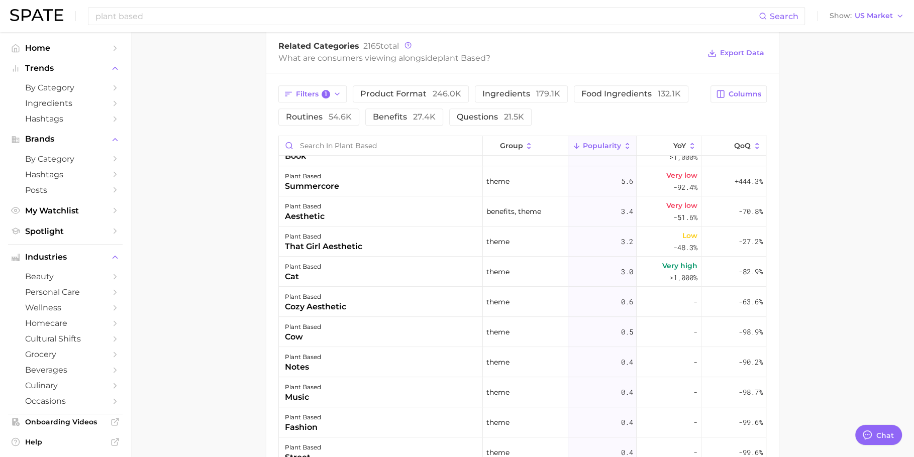
scroll to position [483, 0]
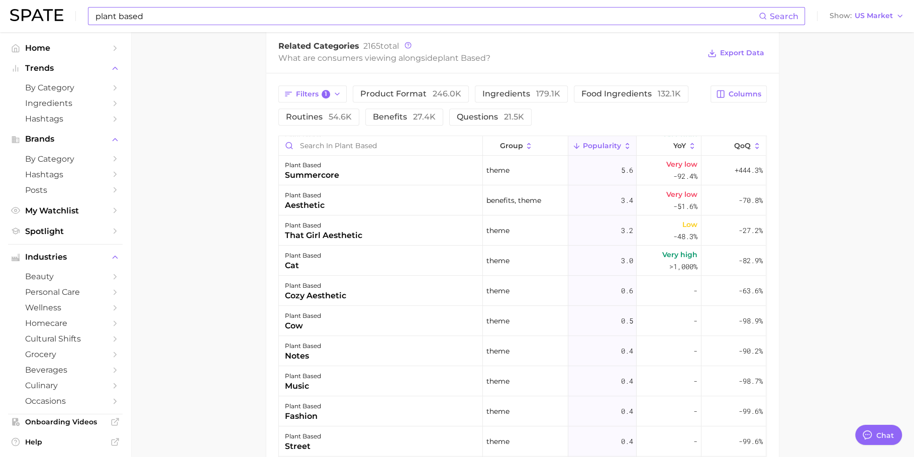
click at [210, 20] on input "plant based" at bounding box center [426, 16] width 664 height 17
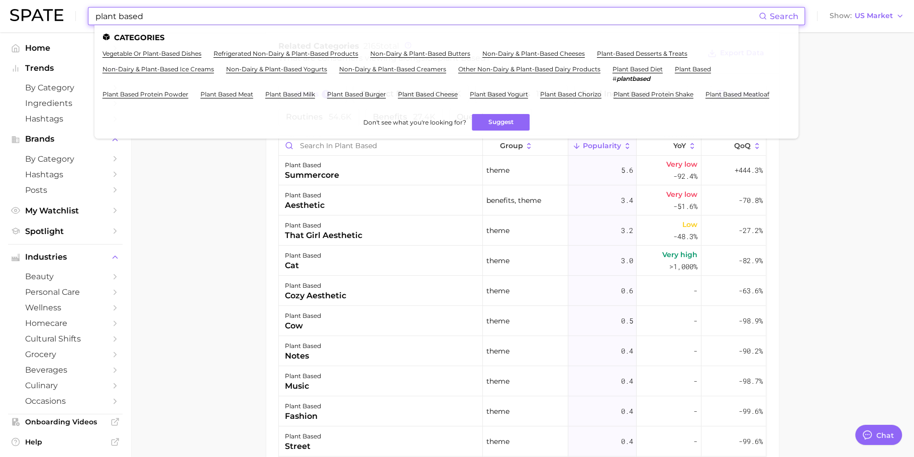
click at [212, 21] on input "plant based" at bounding box center [426, 16] width 664 height 17
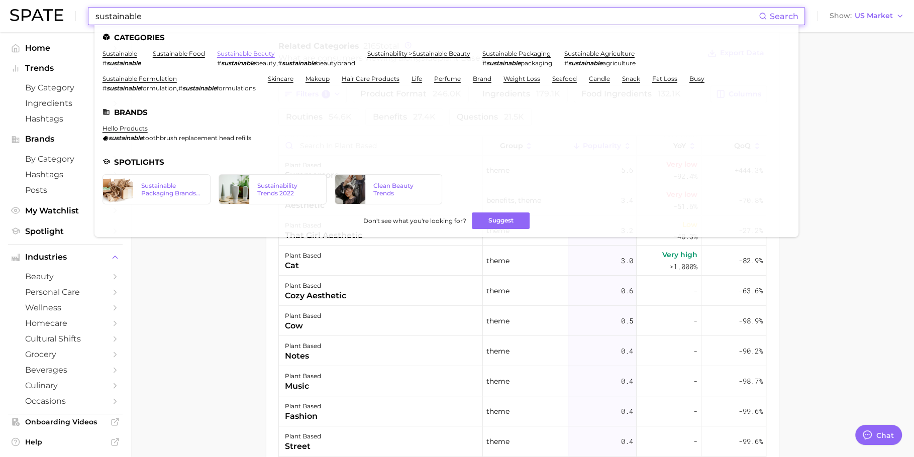
click at [254, 54] on link "sustainable beauty" at bounding box center [246, 54] width 58 height 8
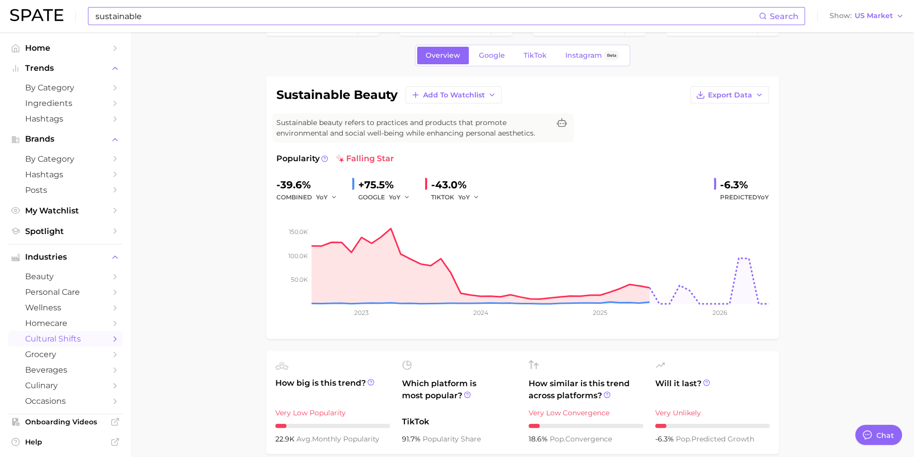
scroll to position [33, 0]
click at [273, 15] on input "sustainable" at bounding box center [426, 16] width 664 height 17
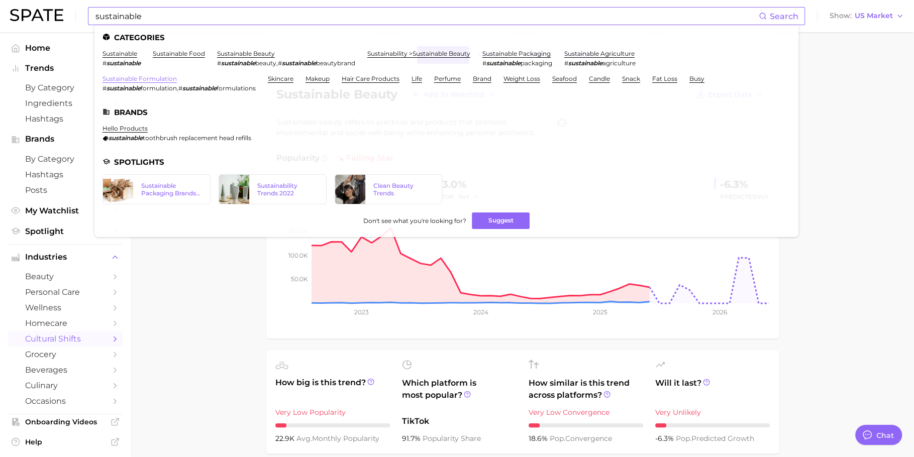
click at [125, 80] on link "sustainable formulation" at bounding box center [139, 79] width 74 height 8
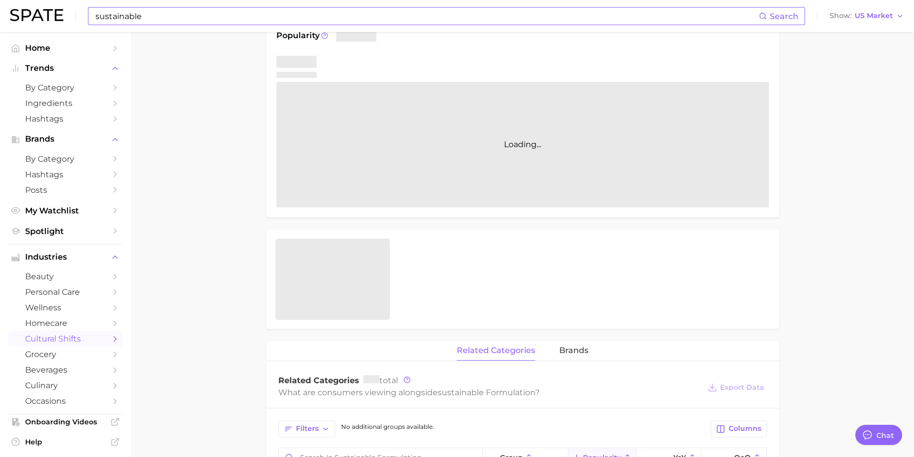
scroll to position [151, 0]
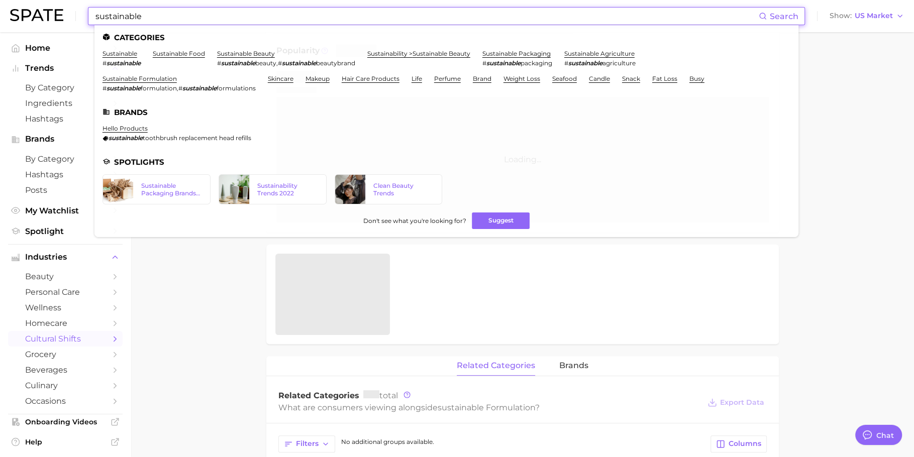
click at [239, 13] on input "sustainable" at bounding box center [426, 16] width 664 height 17
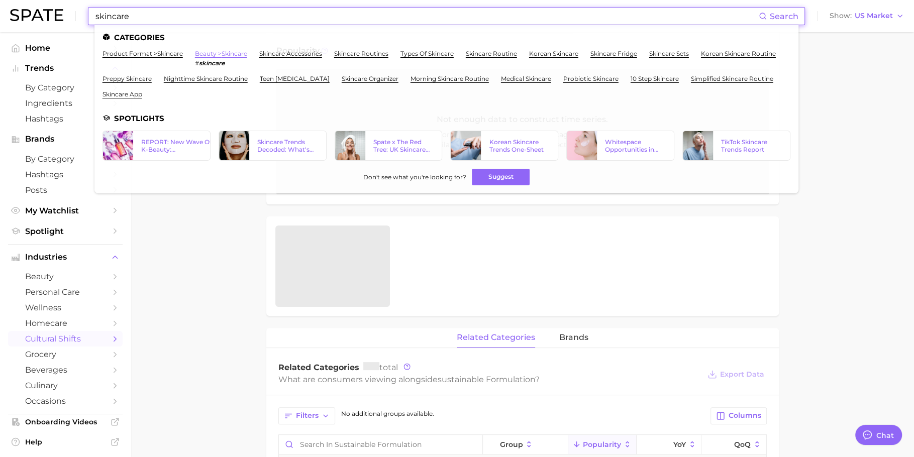
type input "skincare"
click at [215, 52] on link "beauty > skincare" at bounding box center [221, 54] width 52 height 8
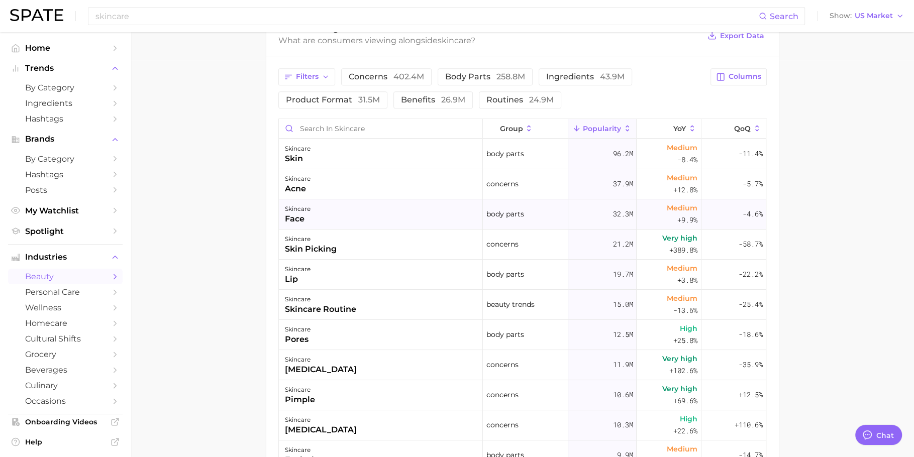
scroll to position [418, 0]
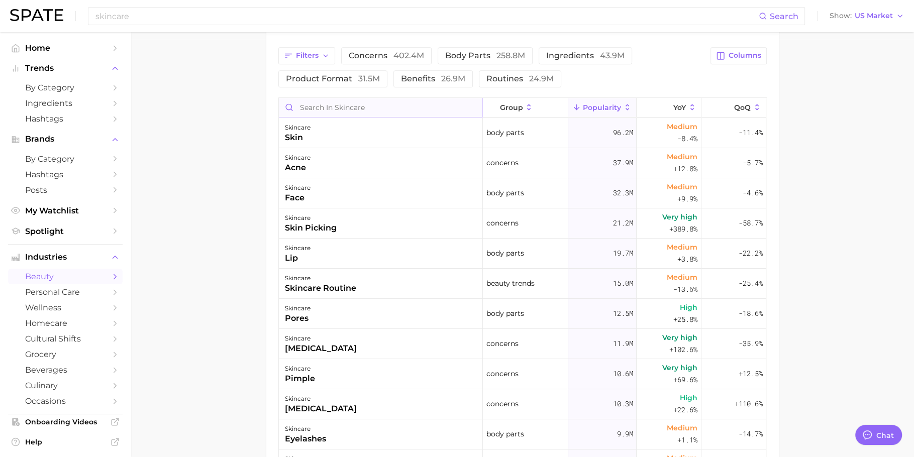
click at [349, 111] on input "Search in skincare" at bounding box center [380, 107] width 203 height 19
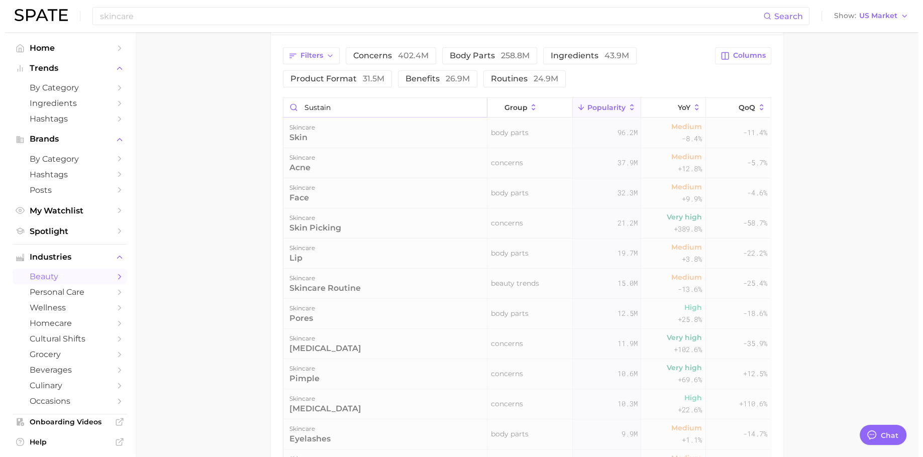
scroll to position [371, 0]
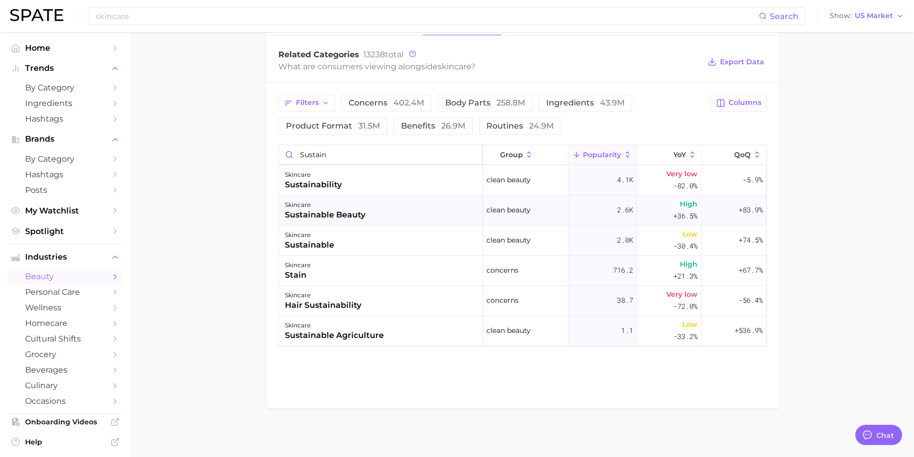
type input "sustain"
click at [358, 199] on div "skincare" at bounding box center [325, 205] width 80 height 12
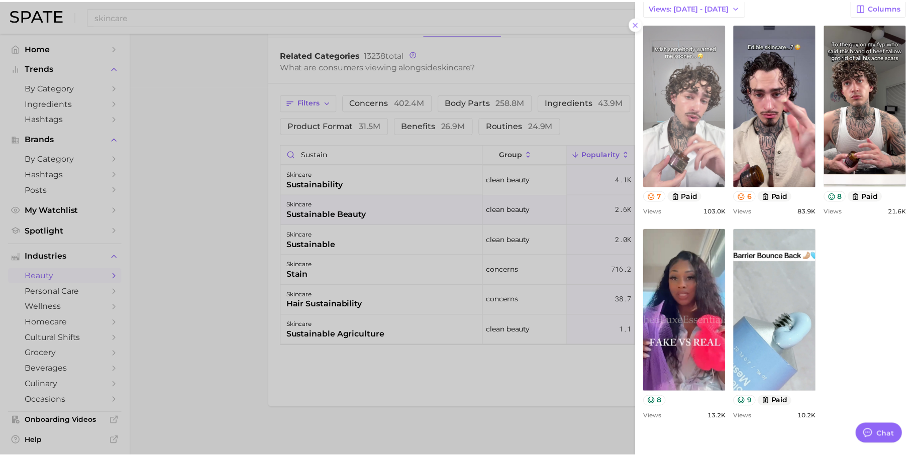
scroll to position [528, 0]
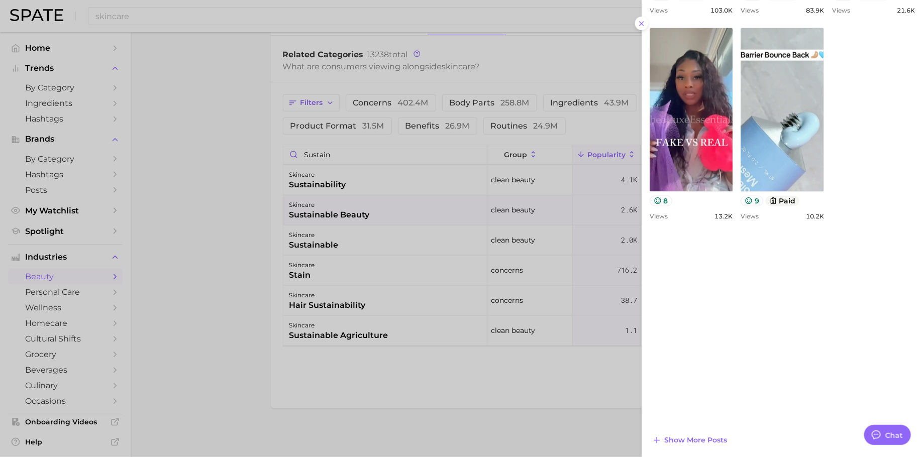
click at [279, 17] on div at bounding box center [461, 228] width 923 height 457
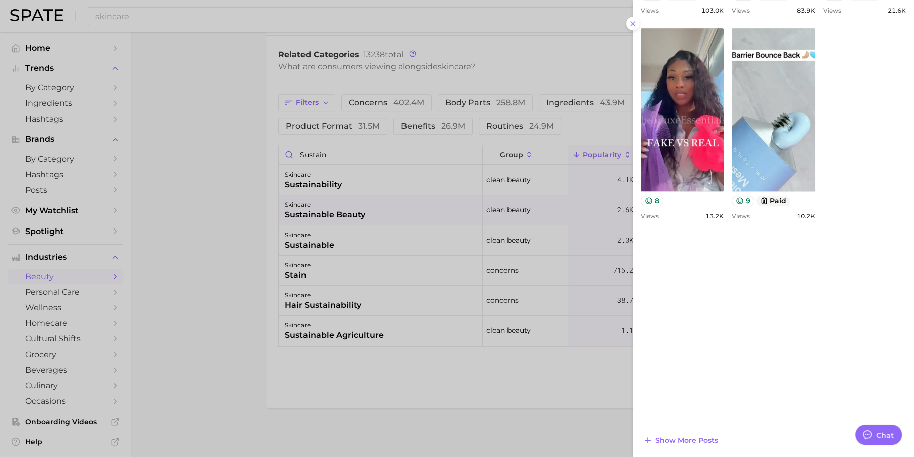
click at [279, 17] on div at bounding box center [457, 228] width 914 height 457
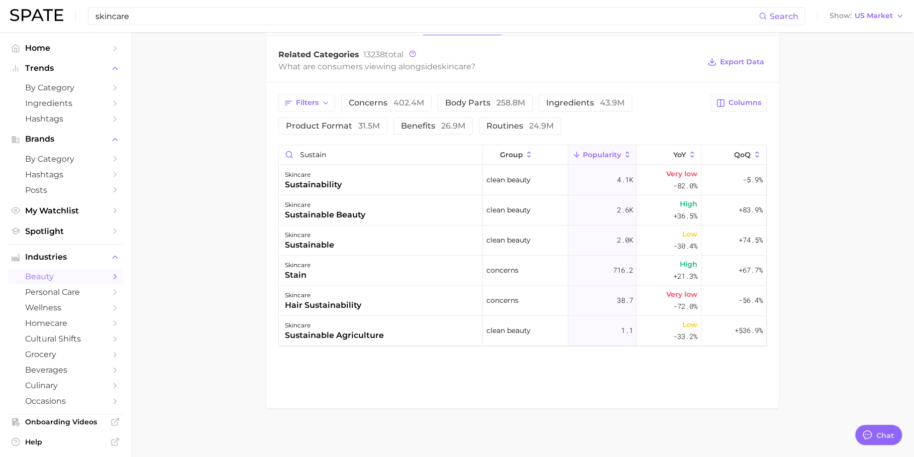
click at [279, 17] on input "skincare" at bounding box center [426, 16] width 664 height 17
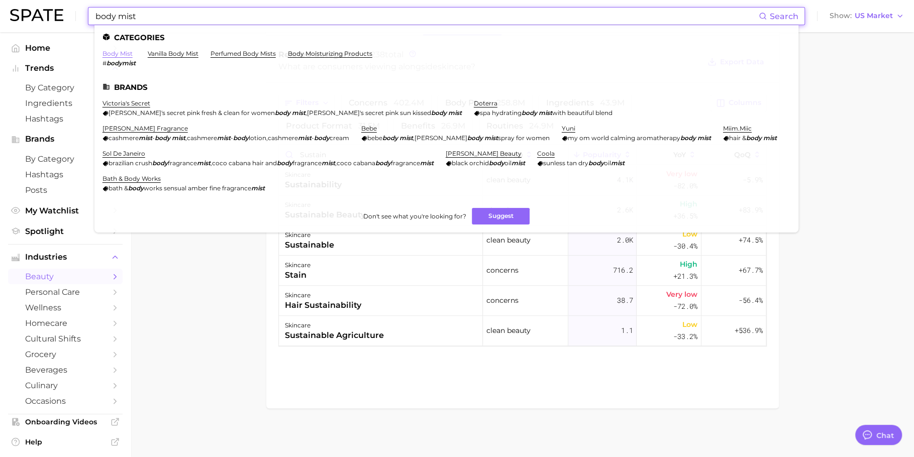
type input "body mist"
click at [124, 52] on link "body mist" at bounding box center [117, 54] width 30 height 8
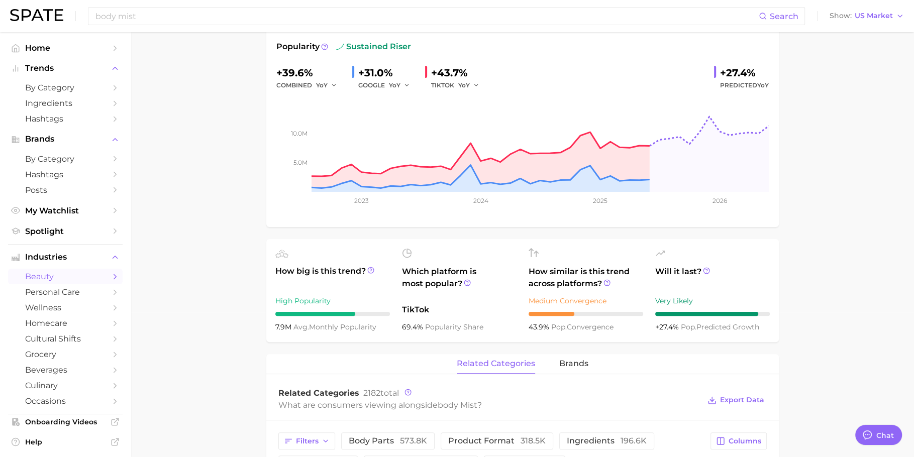
scroll to position [163, 0]
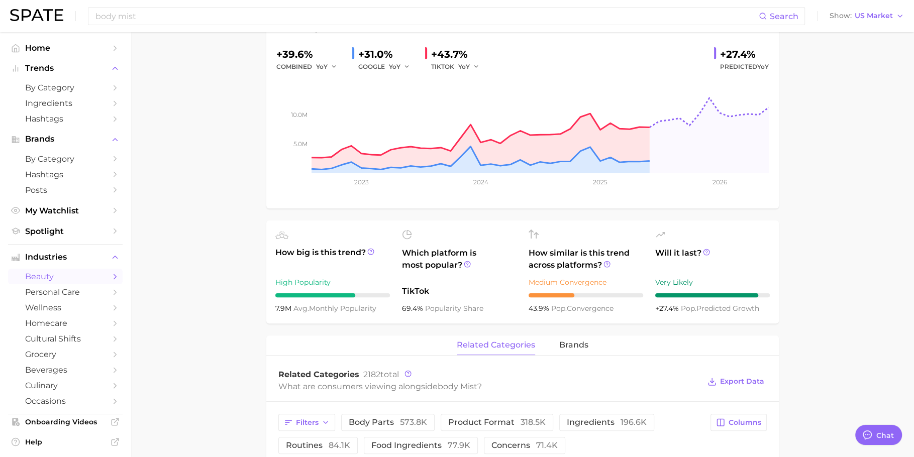
drag, startPoint x: 381, startPoint y: 309, endPoint x: 273, endPoint y: 281, distance: 111.6
click at [273, 281] on ul "How big is this trend? High Popularity 7.9m avg. monthly popularity Which platf…" at bounding box center [522, 272] width 512 height 103
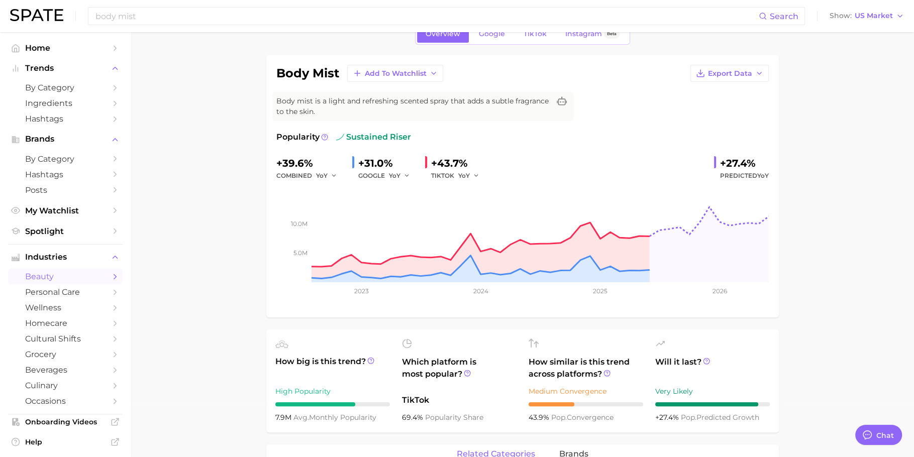
scroll to position [0, 0]
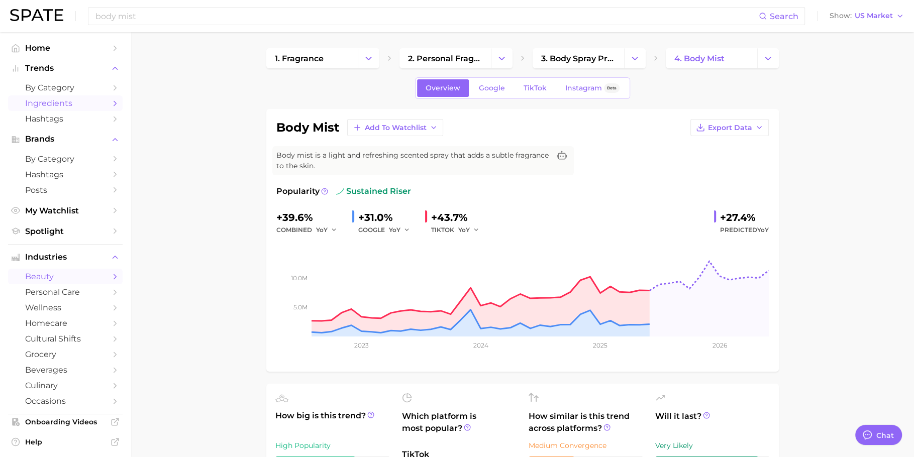
click at [64, 102] on span "Ingredients" at bounding box center [65, 103] width 80 height 10
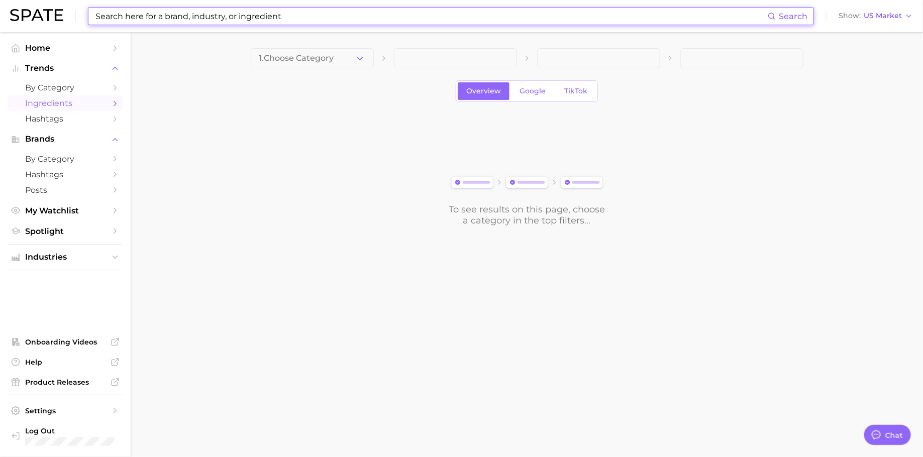
click at [268, 20] on input at bounding box center [430, 16] width 673 height 17
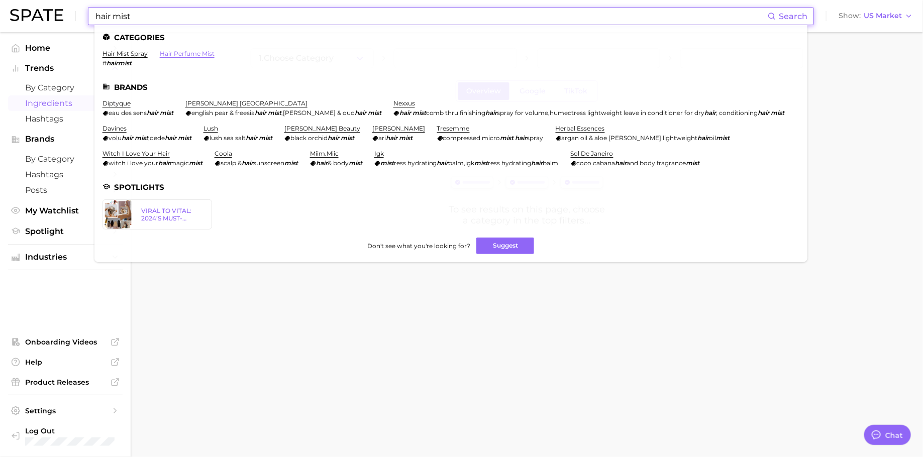
type input "hair mist"
click at [195, 51] on link "hair perfume mist" at bounding box center [187, 54] width 55 height 8
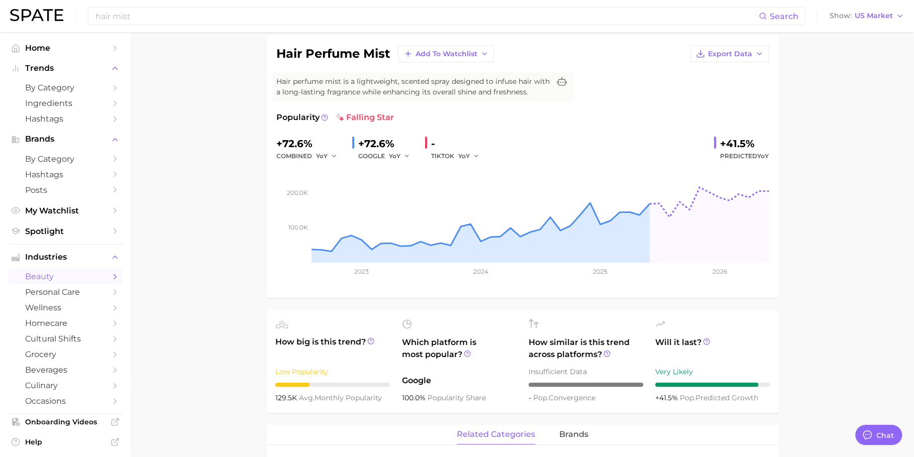
scroll to position [41, 0]
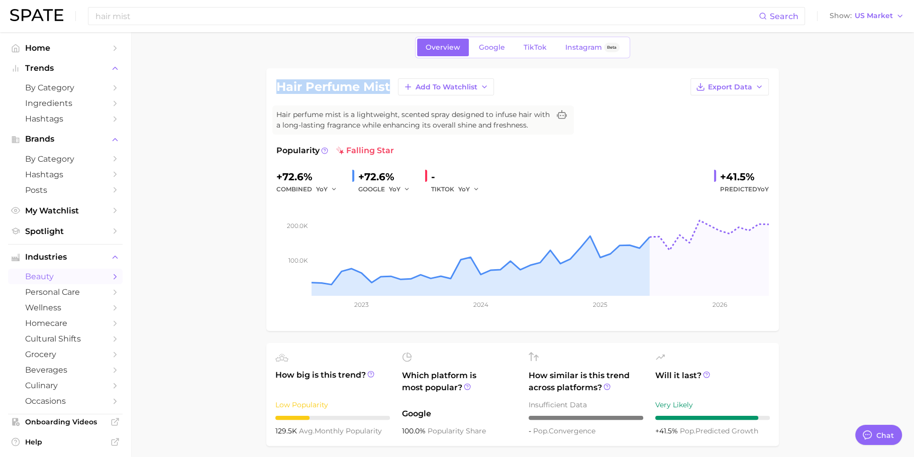
drag, startPoint x: 391, startPoint y: 84, endPoint x: 266, endPoint y: 84, distance: 125.6
click at [266, 84] on div "hair perfume mist Add to Watchlist Export Data Hair perfume mist is a lightweig…" at bounding box center [522, 199] width 512 height 263
drag, startPoint x: 310, startPoint y: 178, endPoint x: 252, endPoint y: 177, distance: 58.8
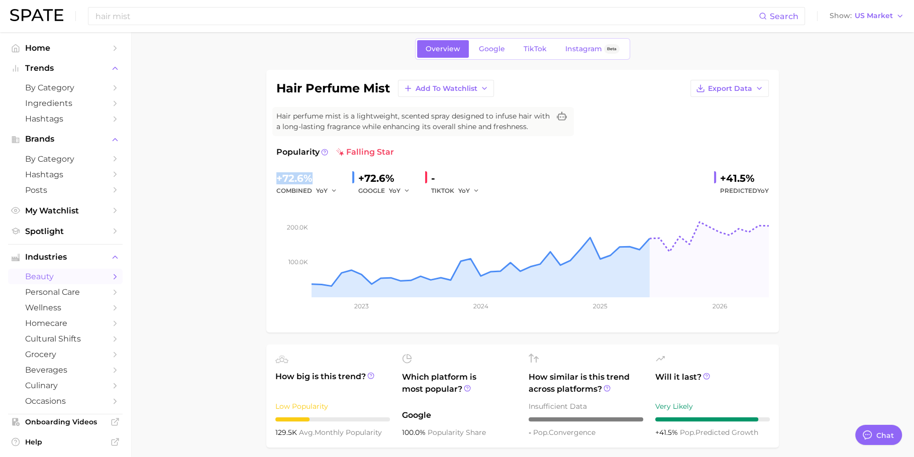
scroll to position [0, 0]
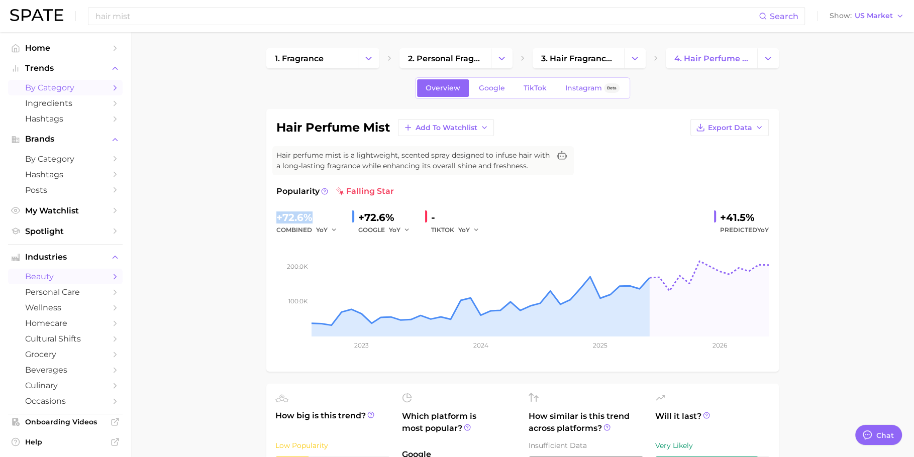
click at [47, 83] on span "by Category" at bounding box center [65, 88] width 80 height 10
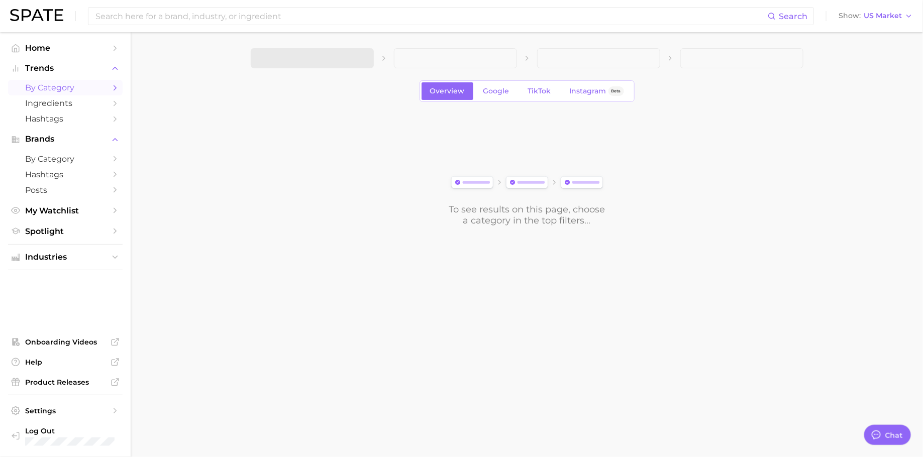
click at [300, 59] on span at bounding box center [312, 58] width 123 height 20
click at [339, 59] on button "1. Choose Category" at bounding box center [312, 58] width 123 height 20
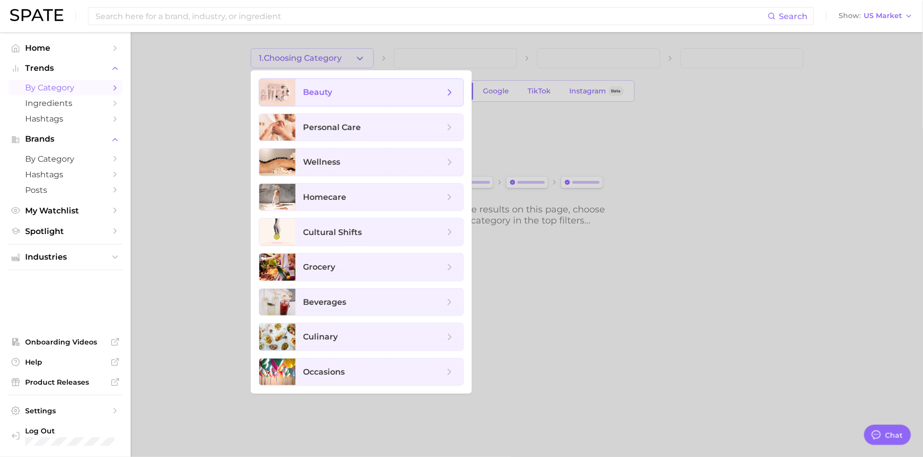
click at [348, 87] on span "beauty" at bounding box center [373, 92] width 141 height 11
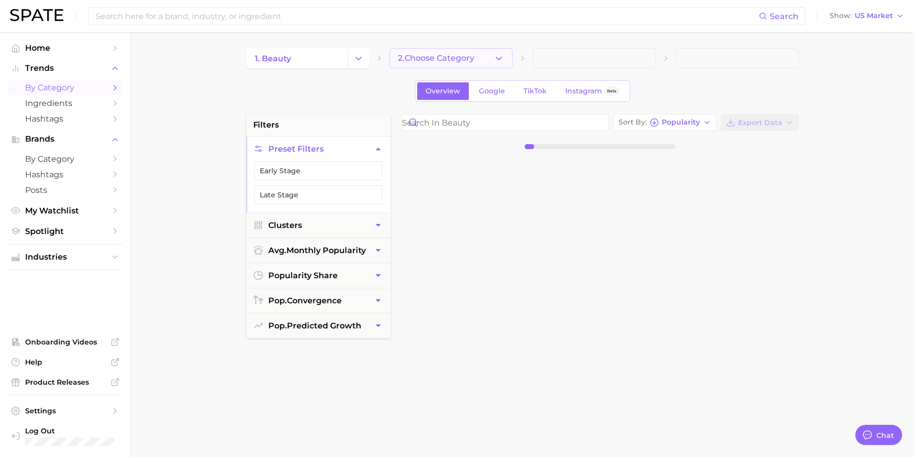
click at [467, 66] on button "2. Choose Category" at bounding box center [450, 58] width 123 height 20
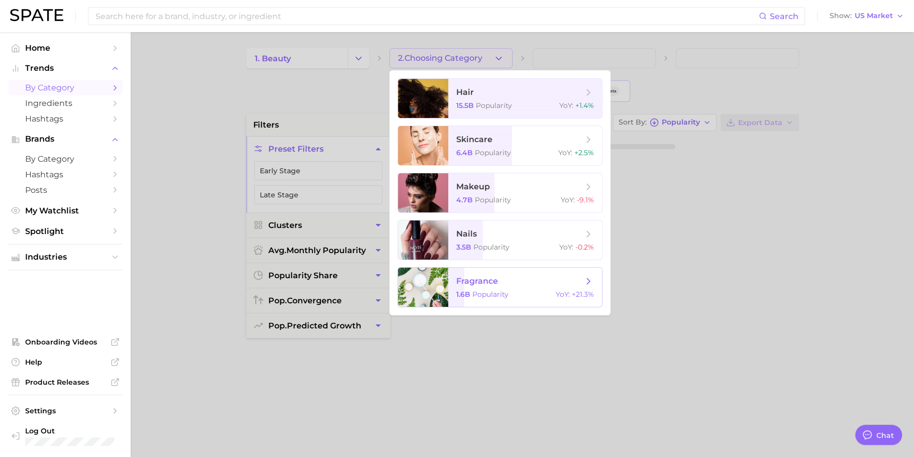
click at [494, 304] on span "fragrance 1.6b Popularity YoY : +21.3%" at bounding box center [525, 287] width 154 height 39
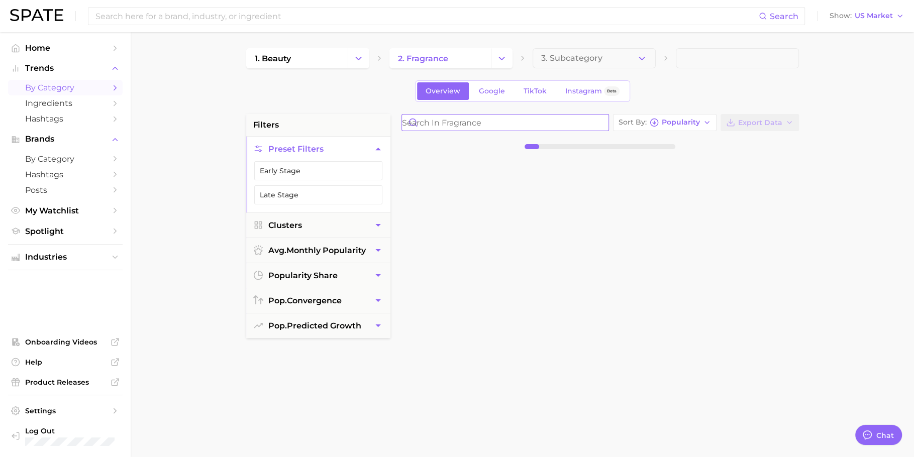
click at [489, 120] on input "Search in fragrance" at bounding box center [505, 123] width 206 height 16
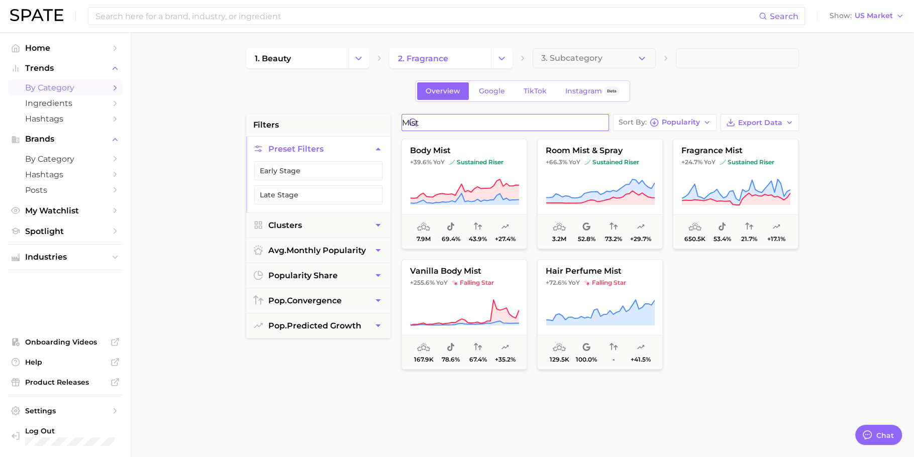
type input "mist"
click at [255, 20] on input at bounding box center [426, 16] width 664 height 17
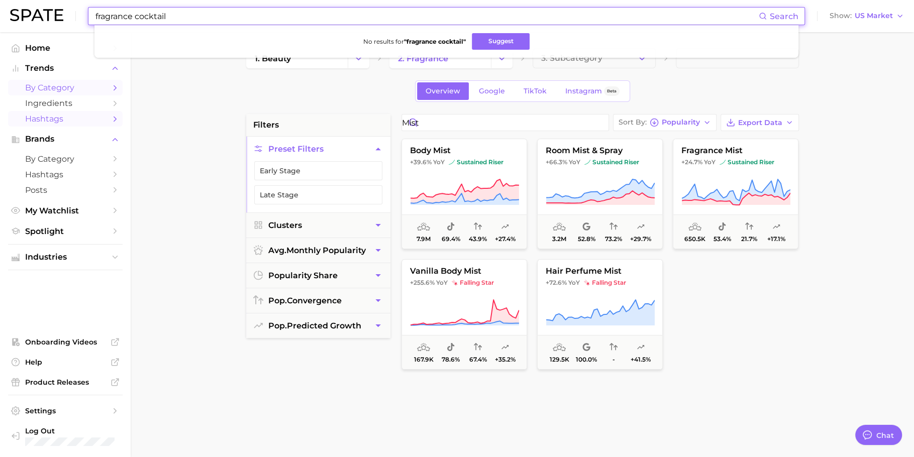
type input "fragrance cocktail"
click at [60, 114] on span "Hashtags" at bounding box center [65, 119] width 80 height 10
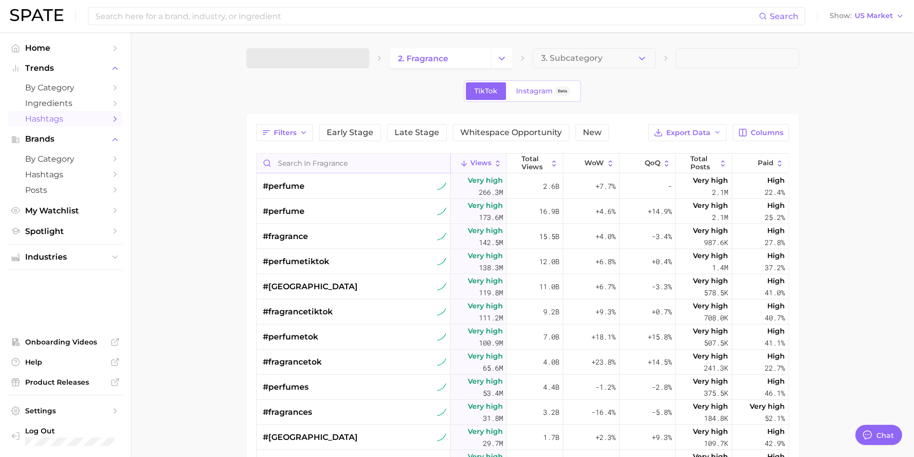
click at [330, 164] on input "Search in fragrance" at bounding box center [353, 163] width 193 height 19
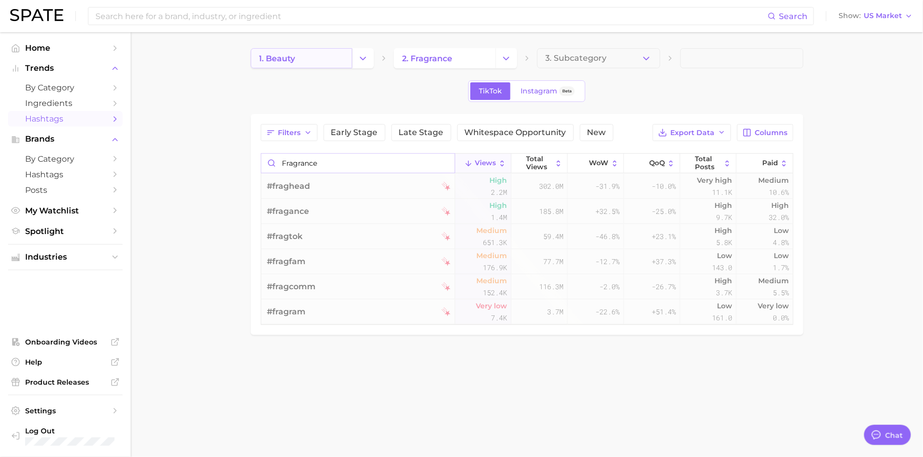
type input "fragrance"
click at [321, 52] on link "1. beauty" at bounding box center [301, 58] width 101 height 20
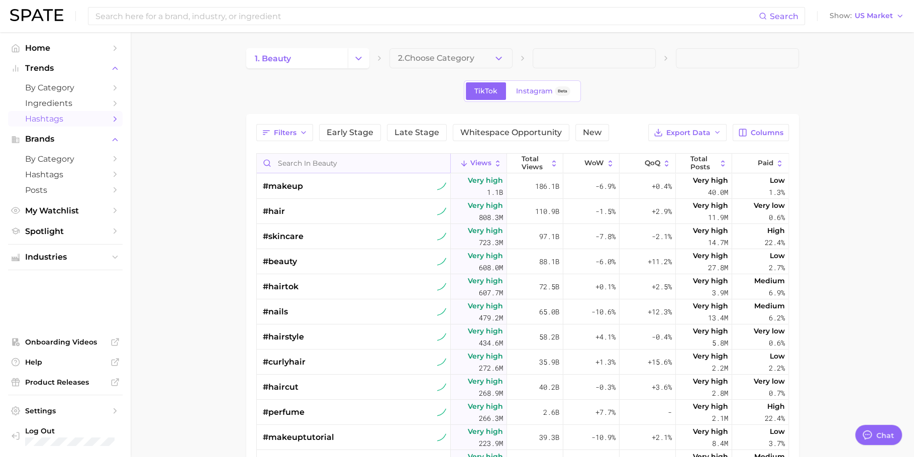
click at [307, 161] on input "Search in beauty" at bounding box center [353, 163] width 193 height 19
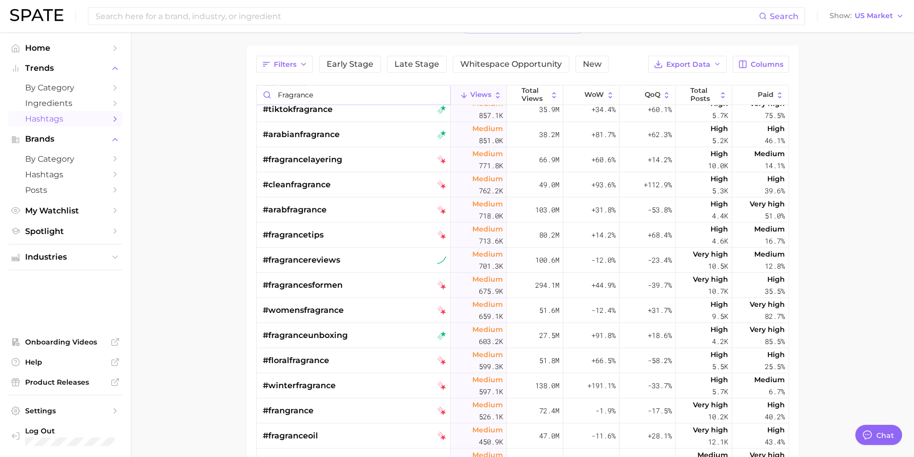
scroll to position [621, 0]
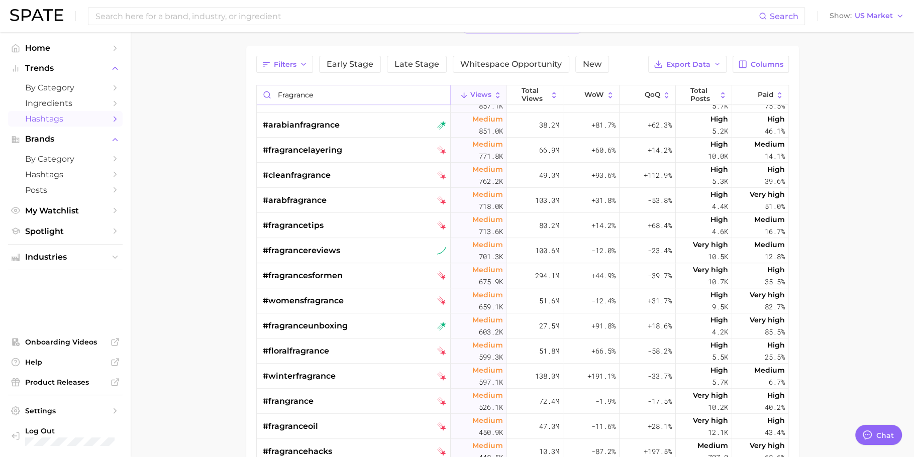
type input "fragrance"
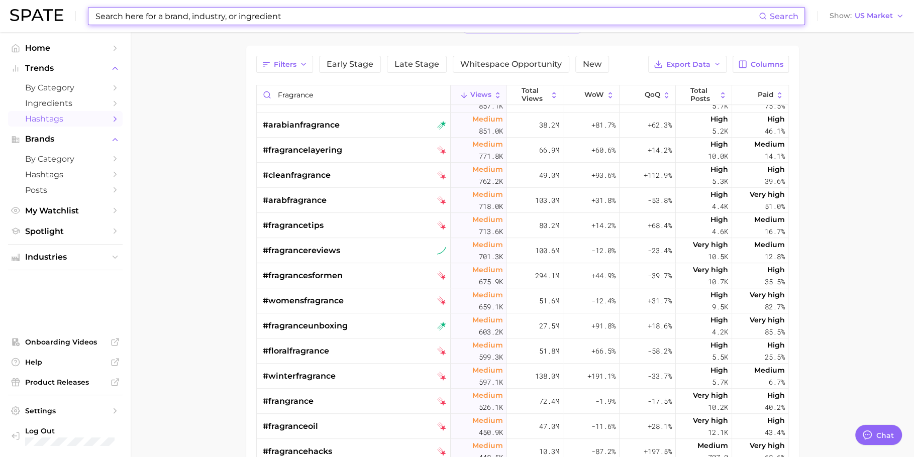
click at [232, 20] on input at bounding box center [426, 16] width 664 height 17
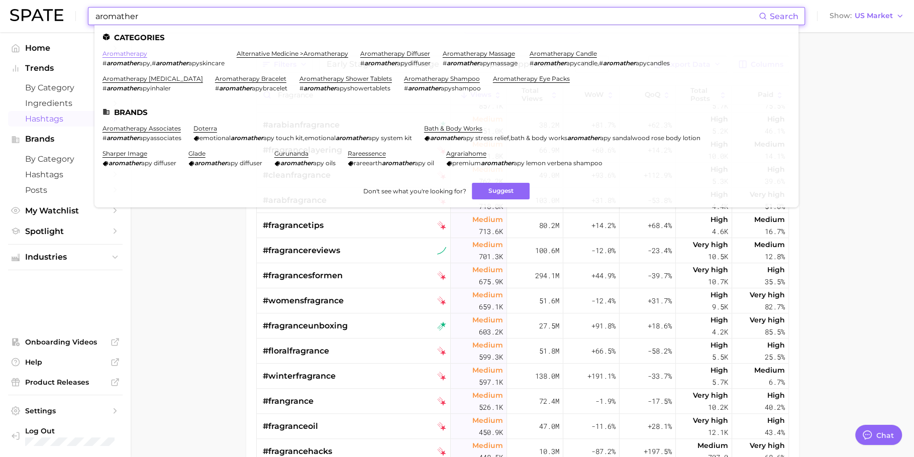
type input "aromather"
click at [136, 55] on link "aromatherapy" at bounding box center [124, 54] width 45 height 8
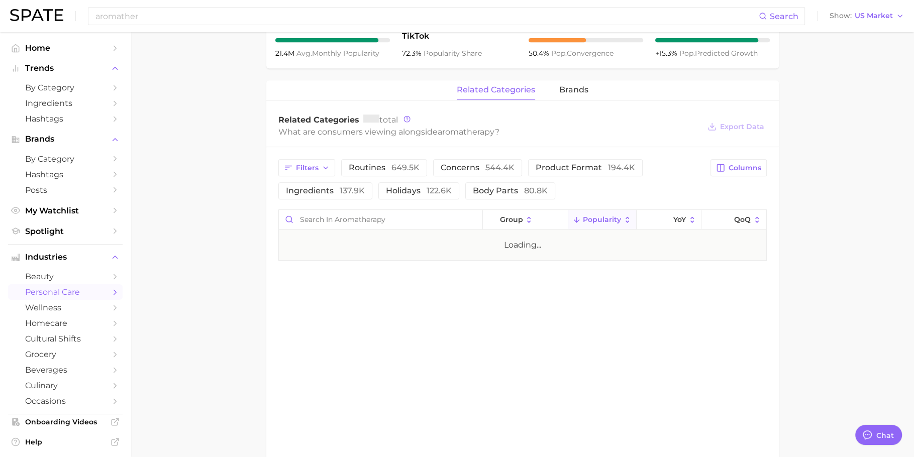
scroll to position [419, 0]
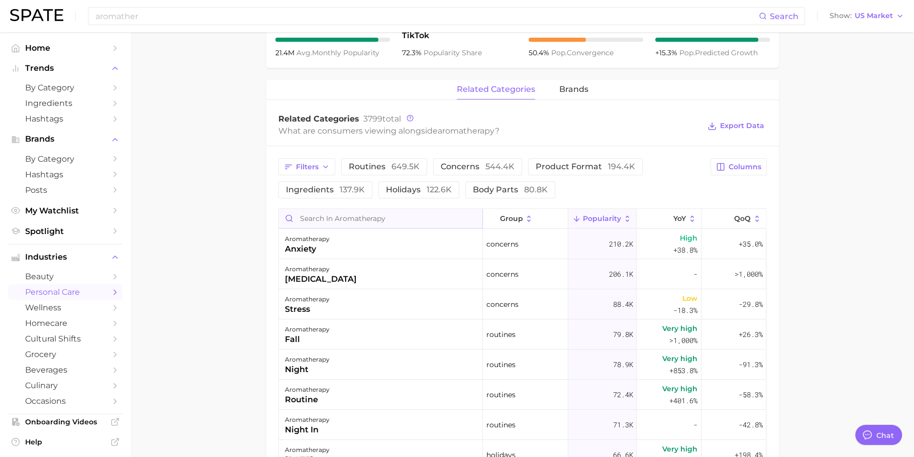
click at [345, 217] on input "Search in aromatherapy" at bounding box center [380, 218] width 203 height 19
type input "mood"
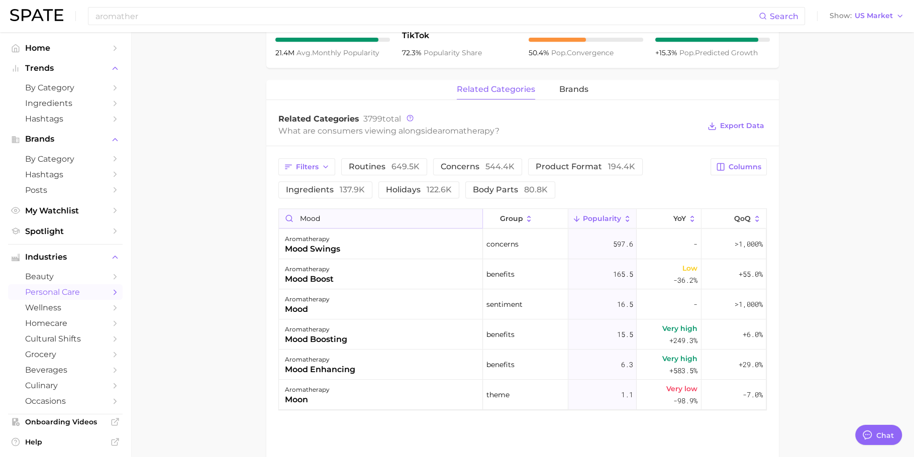
click at [473, 218] on input "mood" at bounding box center [380, 218] width 203 height 19
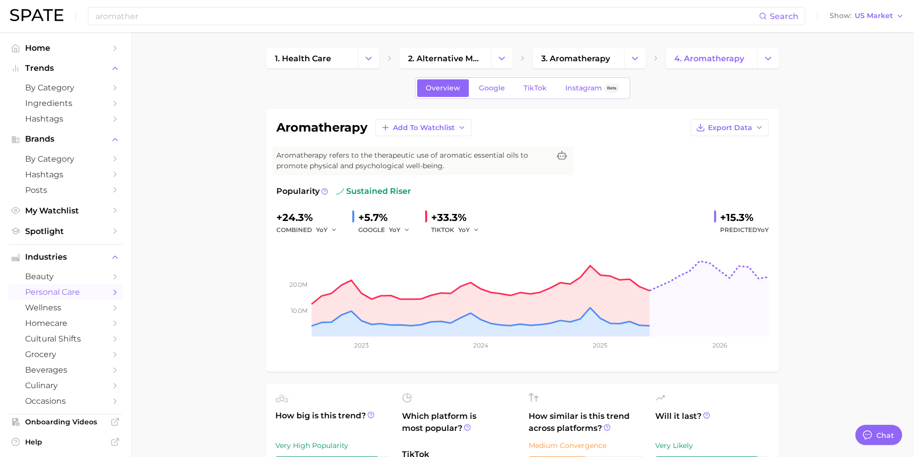
scroll to position [44, 0]
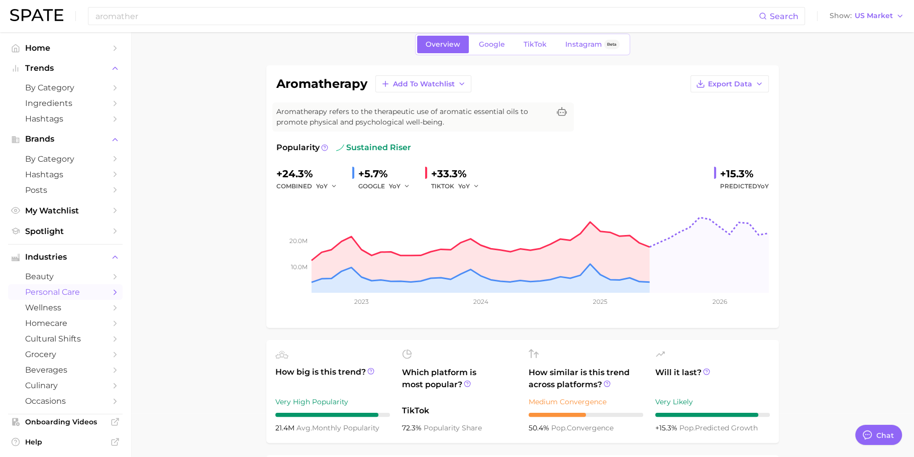
drag, startPoint x: 379, startPoint y: 428, endPoint x: 270, endPoint y: 427, distance: 109.5
click at [270, 427] on ul "How big is this trend? Very High Popularity 21.4m avg. monthly popularity Which…" at bounding box center [522, 391] width 512 height 103
drag, startPoint x: 313, startPoint y: 173, endPoint x: 276, endPoint y: 172, distance: 36.7
click at [276, 172] on div "+24.3%" at bounding box center [310, 174] width 68 height 16
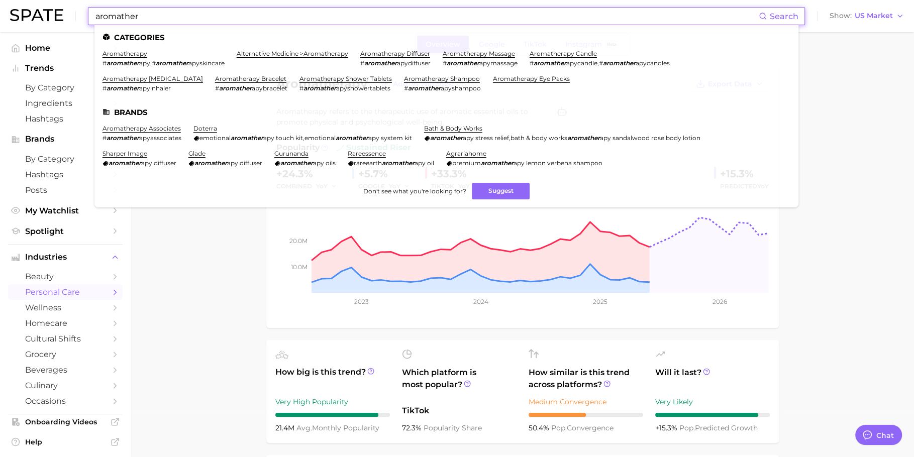
click at [252, 20] on input "aromather" at bounding box center [426, 16] width 664 height 17
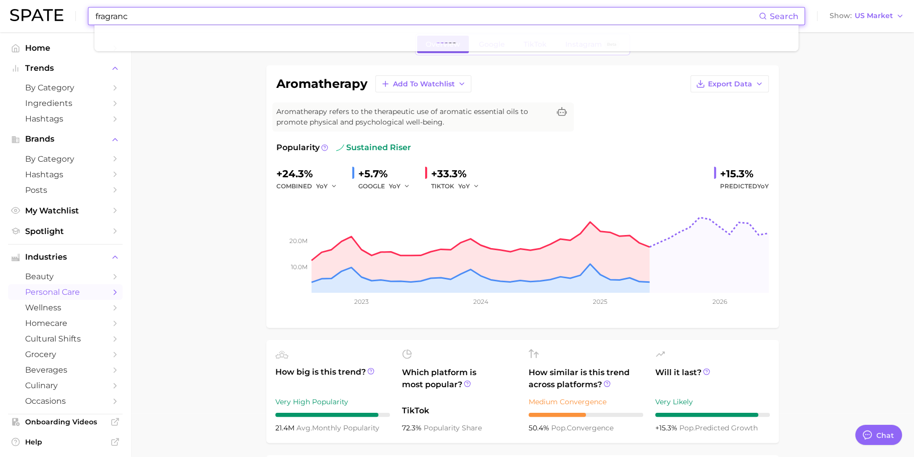
type input "fragrance"
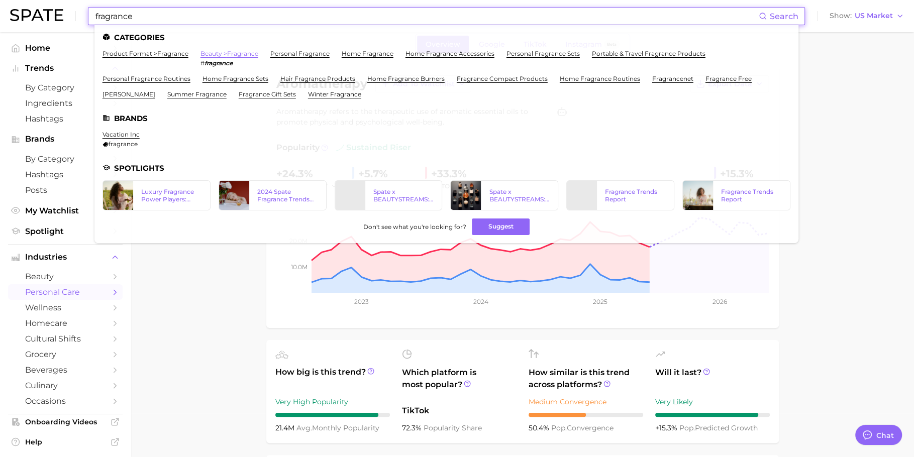
click at [217, 53] on link "beauty > fragrance" at bounding box center [229, 54] width 58 height 8
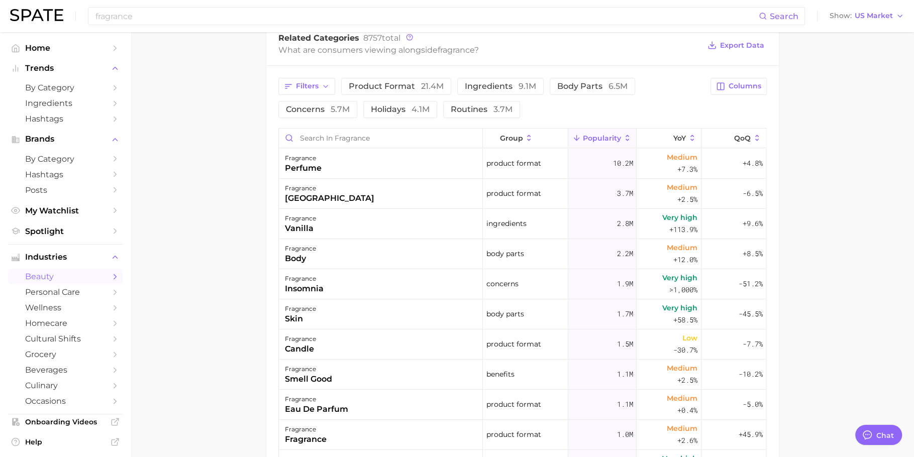
scroll to position [355, 0]
click at [320, 132] on input "Search in fragrance" at bounding box center [380, 137] width 203 height 19
type input "o"
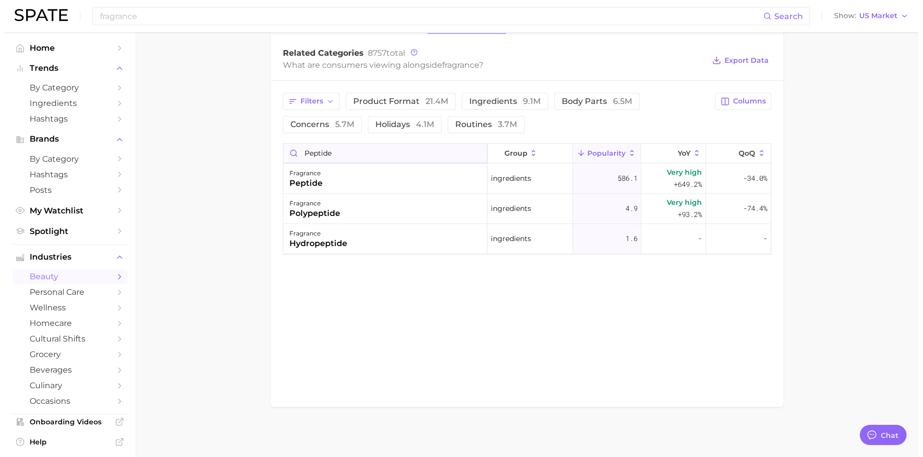
scroll to position [338, 0]
type input "peptide"
click at [332, 184] on div "fragrance peptide" at bounding box center [381, 180] width 204 height 30
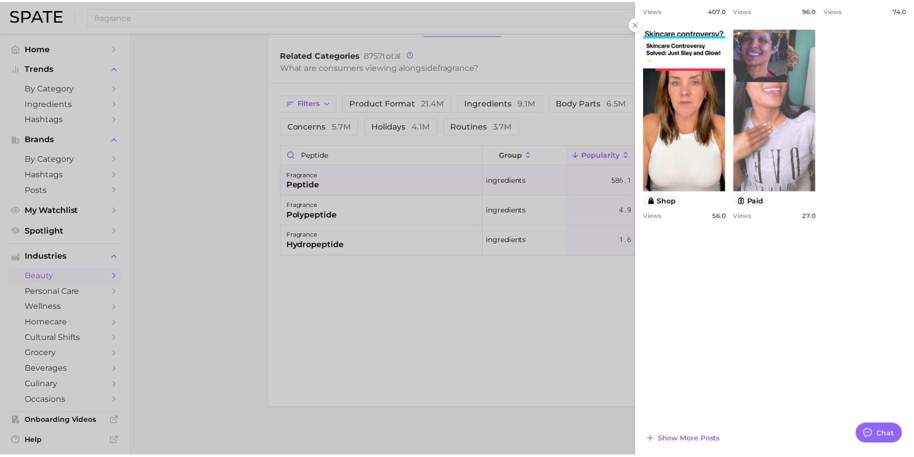
scroll to position [0, 0]
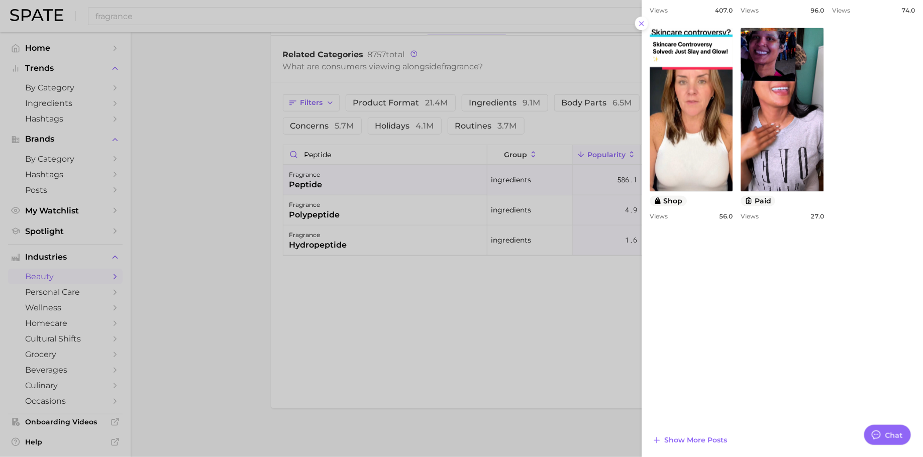
click at [61, 91] on div at bounding box center [461, 228] width 923 height 457
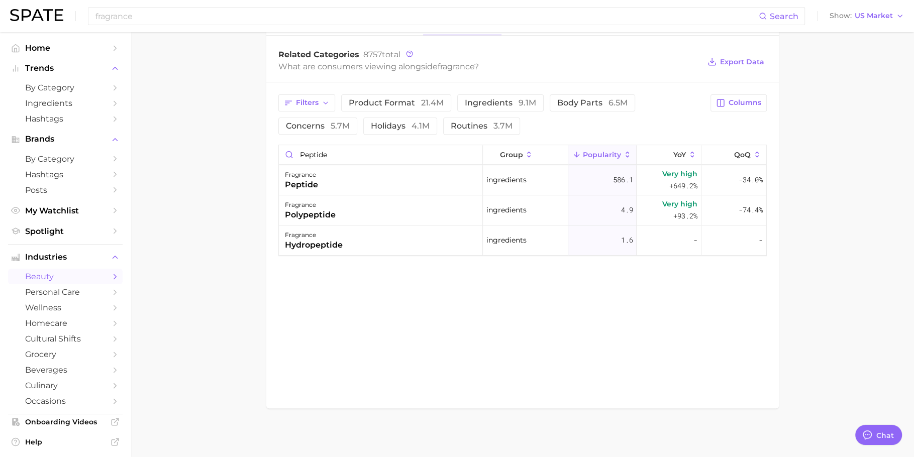
click at [62, 115] on span "Hashtags" at bounding box center [65, 119] width 80 height 10
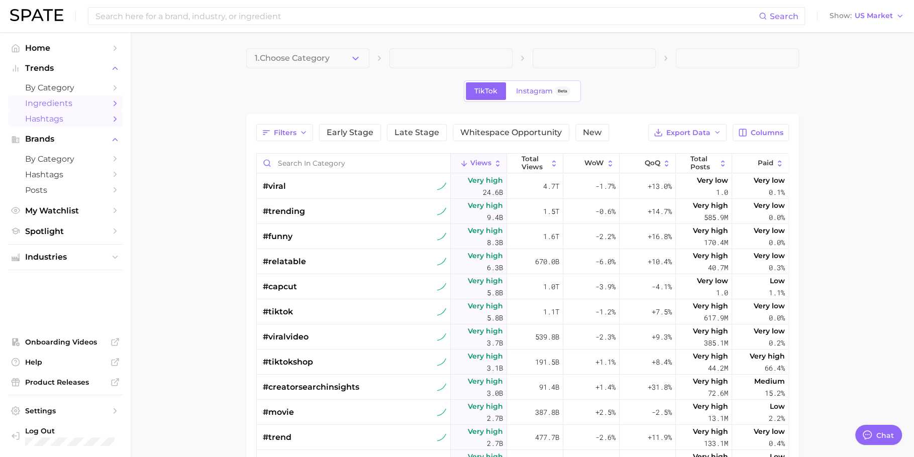
click at [62, 102] on span "Ingredients" at bounding box center [65, 103] width 80 height 10
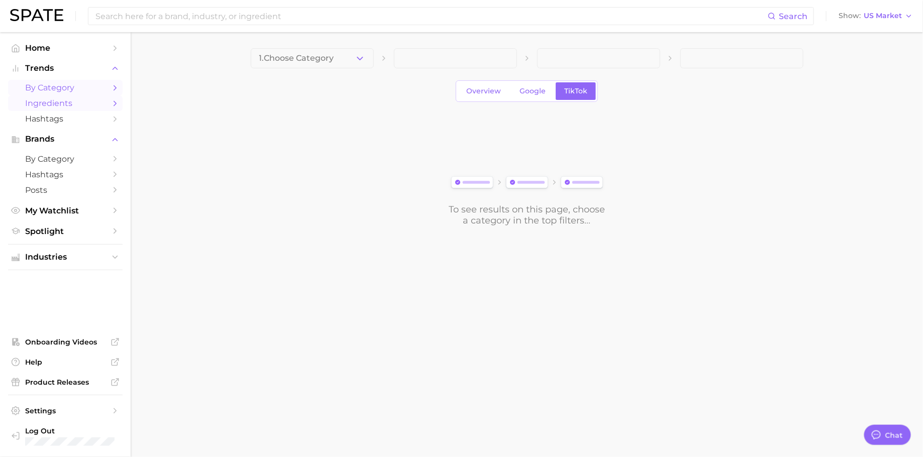
click at [66, 89] on span "by Category" at bounding box center [65, 88] width 80 height 10
click at [62, 123] on span "Hashtags" at bounding box center [65, 119] width 80 height 10
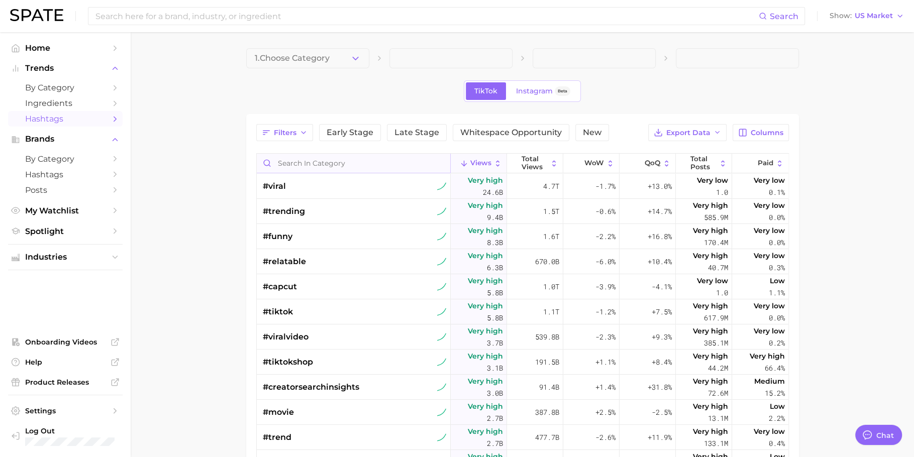
click at [325, 163] on input "Search in category" at bounding box center [353, 163] width 193 height 19
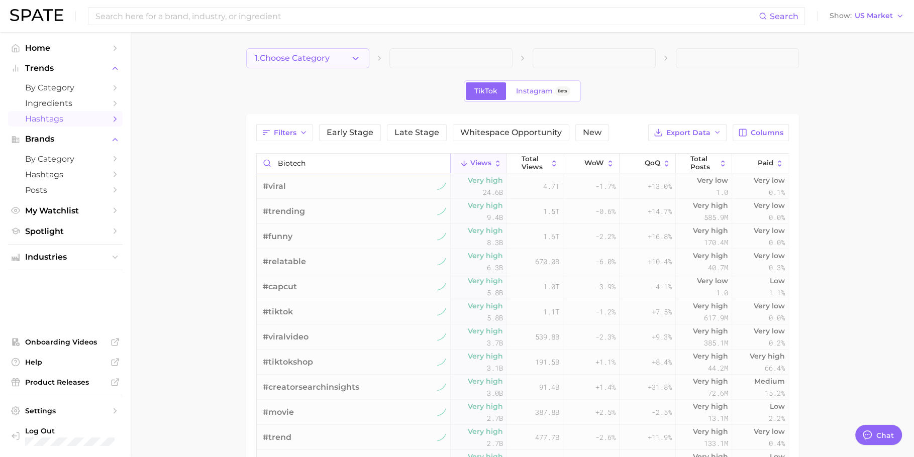
type input "biotech"
click at [332, 56] on button "1. Choose Category" at bounding box center [307, 58] width 123 height 20
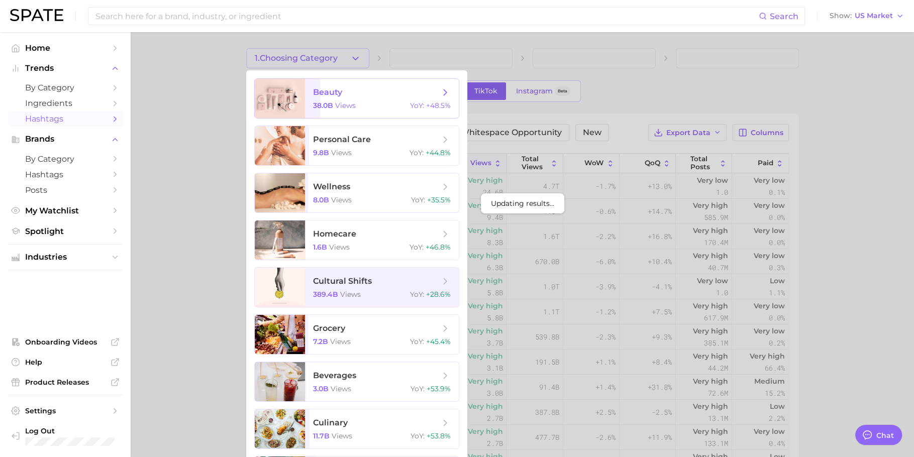
click at [339, 90] on span "beauty" at bounding box center [327, 92] width 29 height 10
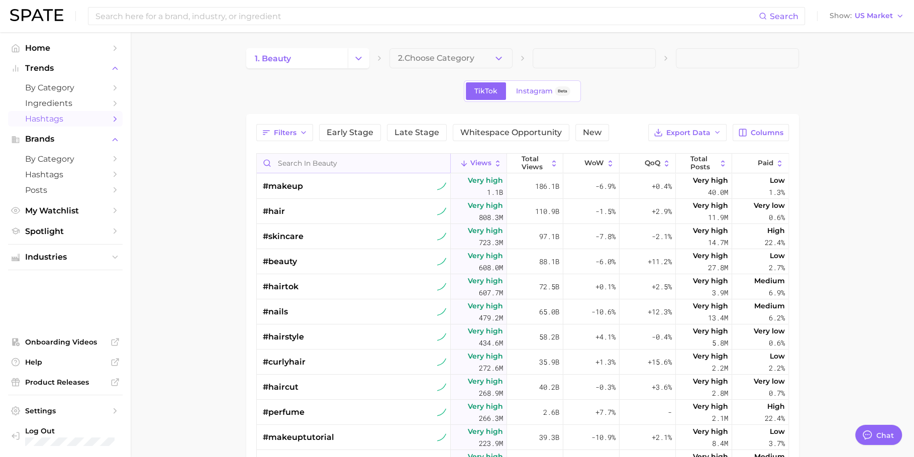
click at [323, 163] on input "Search in beauty" at bounding box center [353, 163] width 193 height 19
type input "biotech"
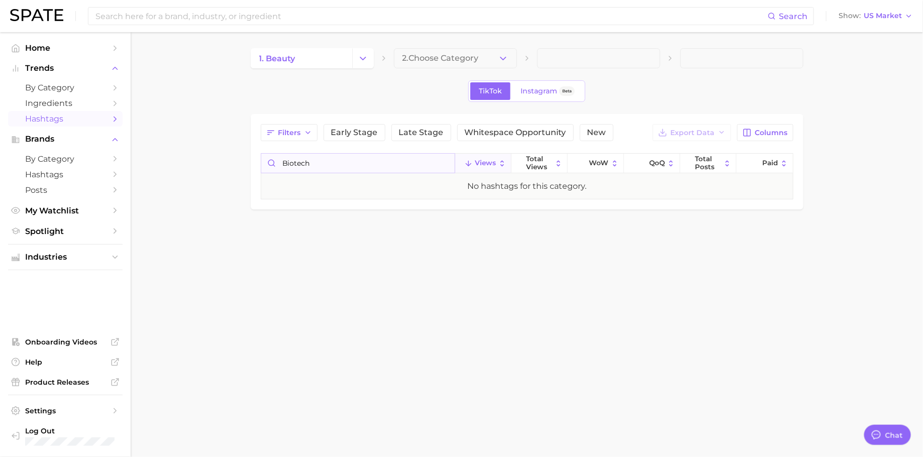
click at [447, 161] on input "biotech" at bounding box center [357, 163] width 193 height 19
click at [446, 164] on input "biotech" at bounding box center [357, 163] width 193 height 19
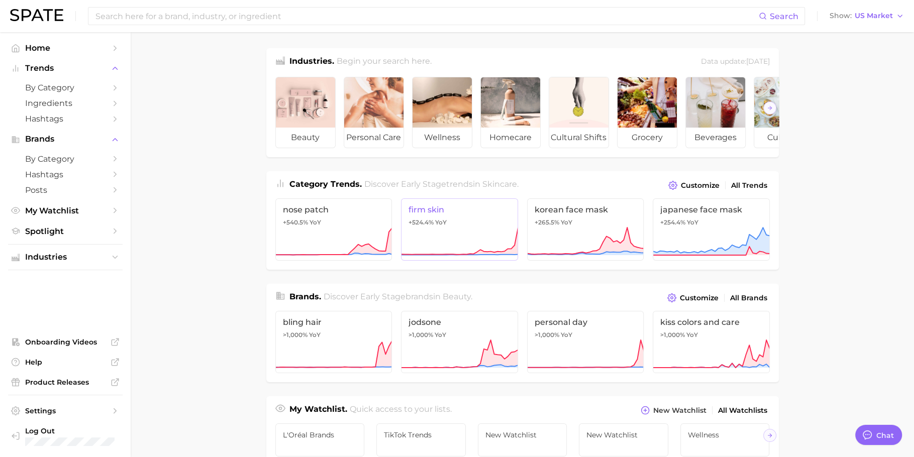
click at [460, 242] on icon at bounding box center [459, 242] width 117 height 30
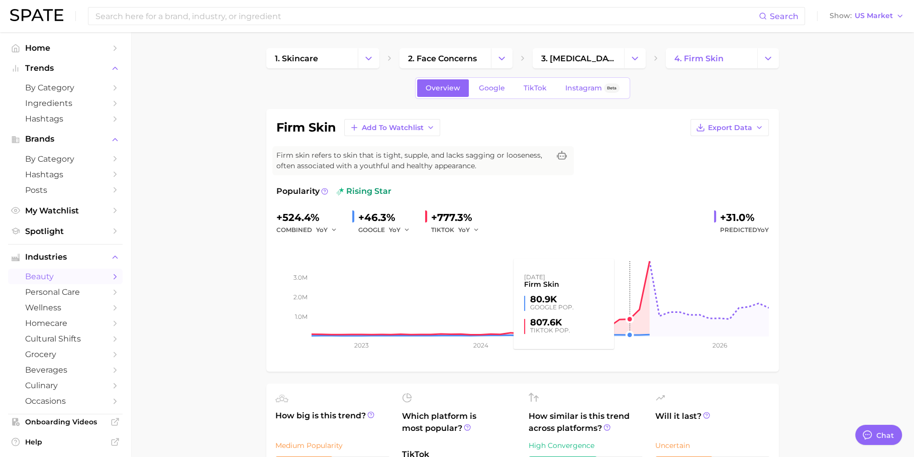
type textarea "x"
click at [45, 18] on img at bounding box center [36, 15] width 53 height 12
